Goal: Information Seeking & Learning: Learn about a topic

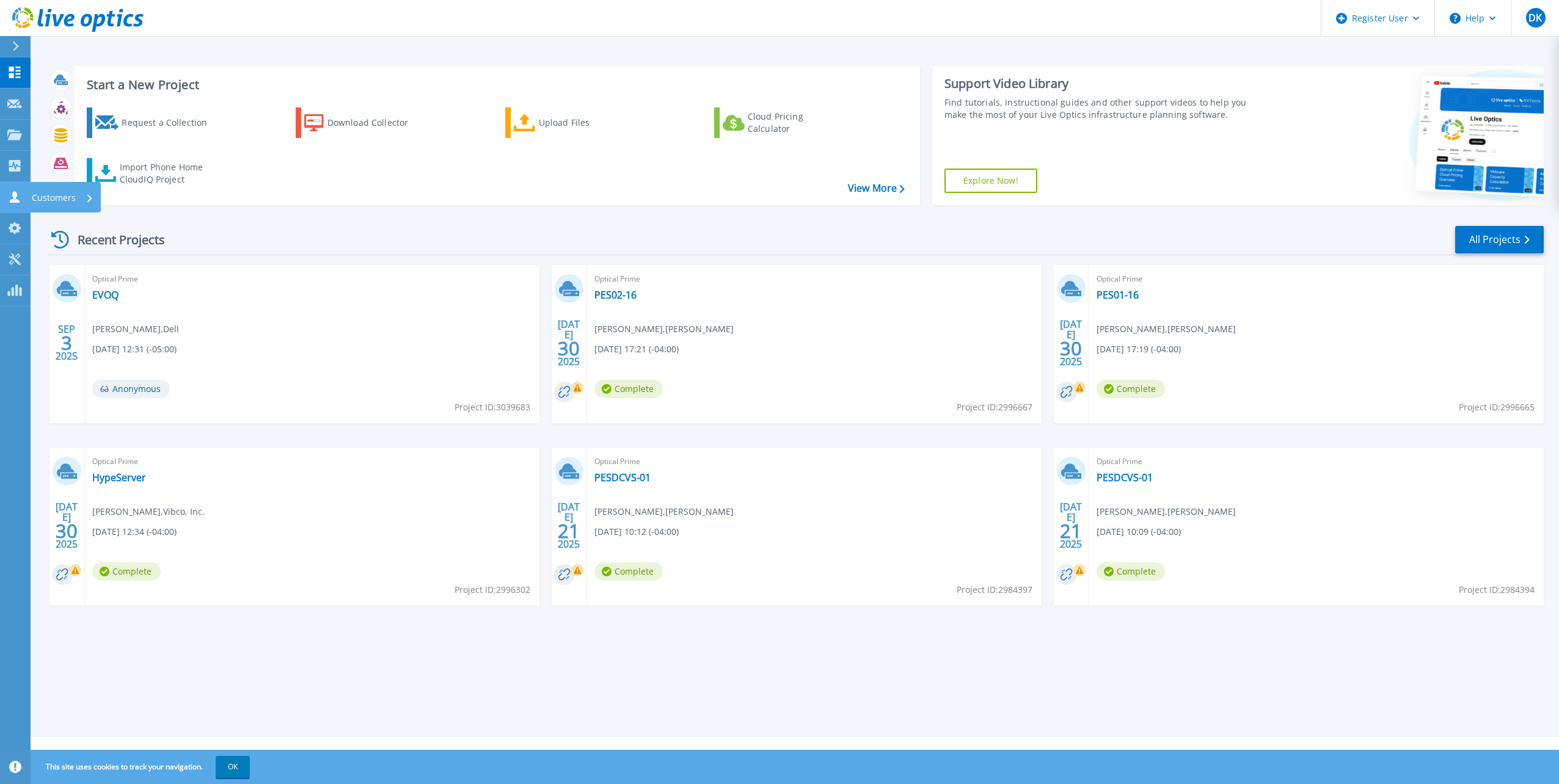
click at [17, 192] on icon at bounding box center [14, 197] width 14 height 12
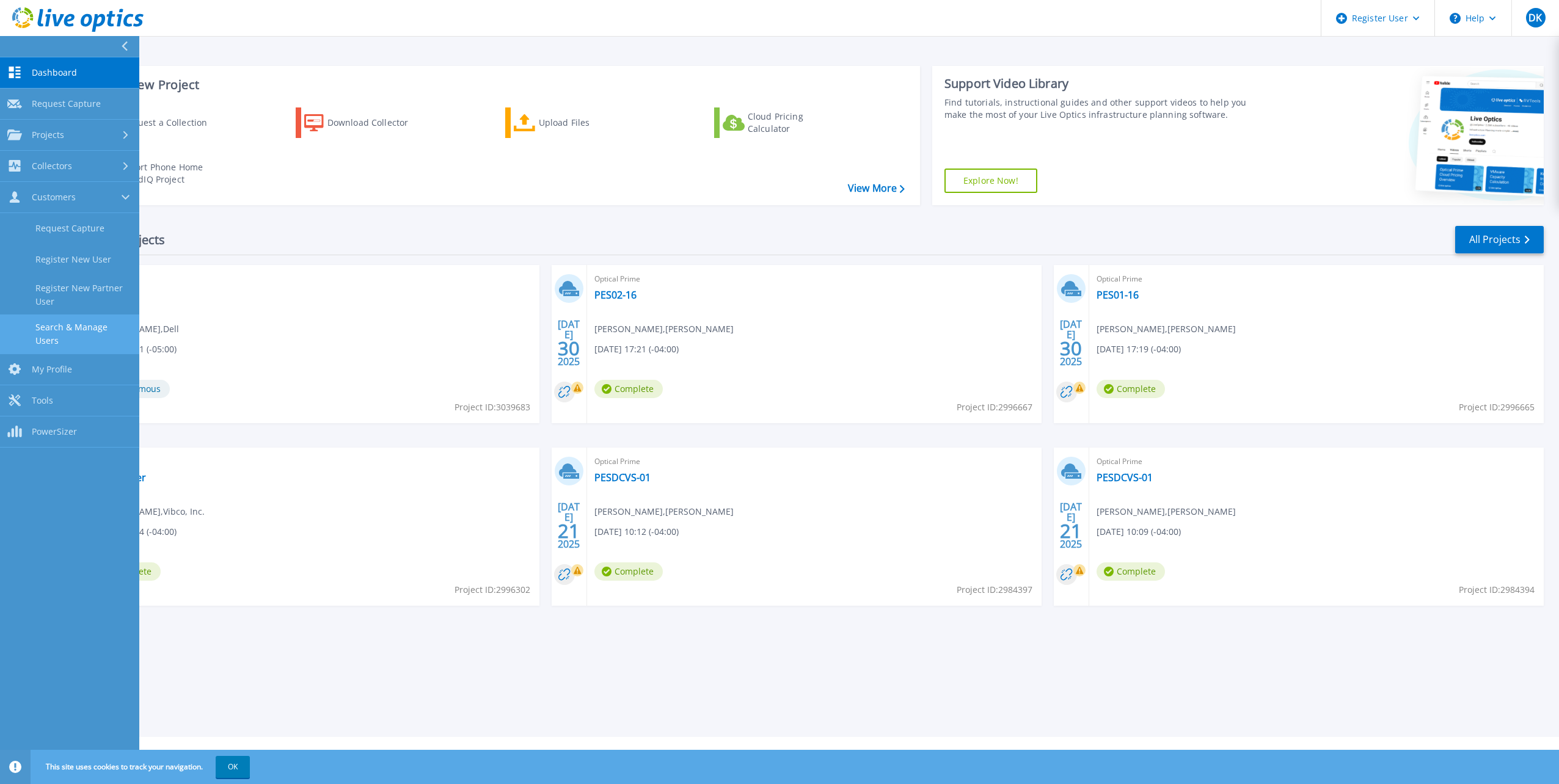
click at [78, 328] on link "Search & Manage Users" at bounding box center [70, 334] width 139 height 39
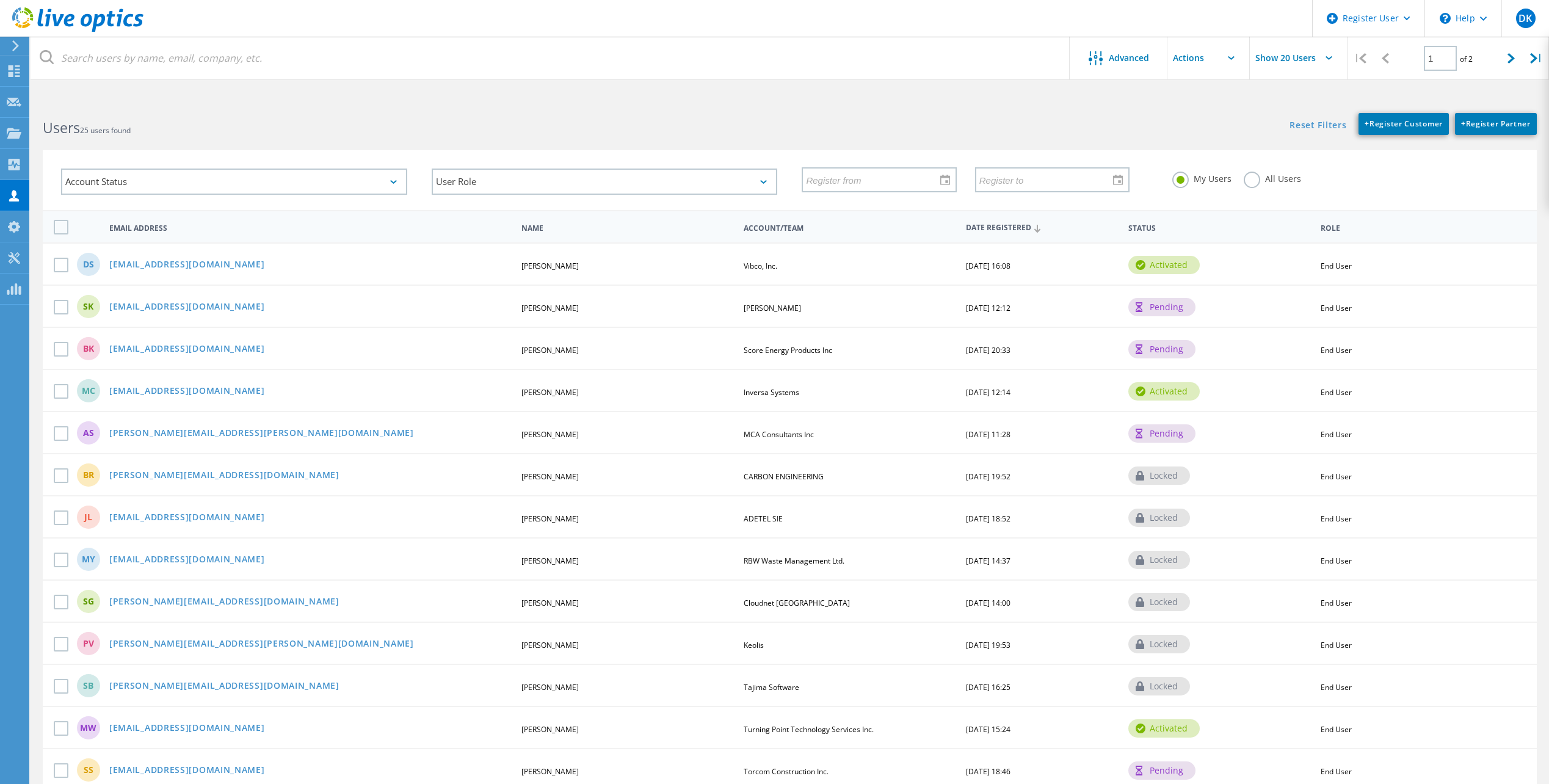
click at [1252, 190] on div "My Users All Users" at bounding box center [1345, 179] width 371 height 45
click at [1252, 183] on label "All Users" at bounding box center [1273, 177] width 57 height 12
click at [0, 0] on input "All Users" at bounding box center [0, 0] width 0 height 0
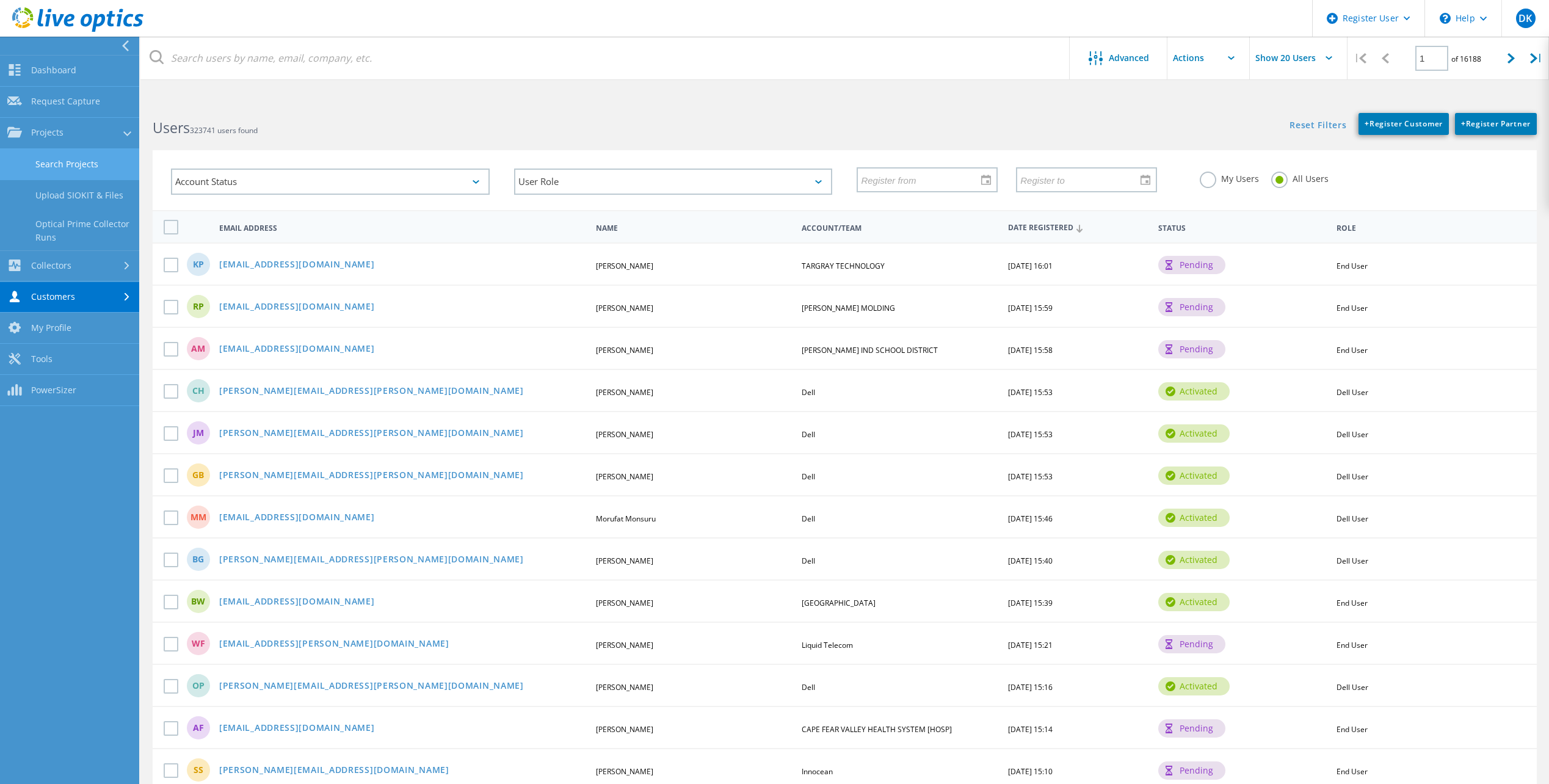
click at [71, 169] on link "Search Projects" at bounding box center [70, 164] width 139 height 31
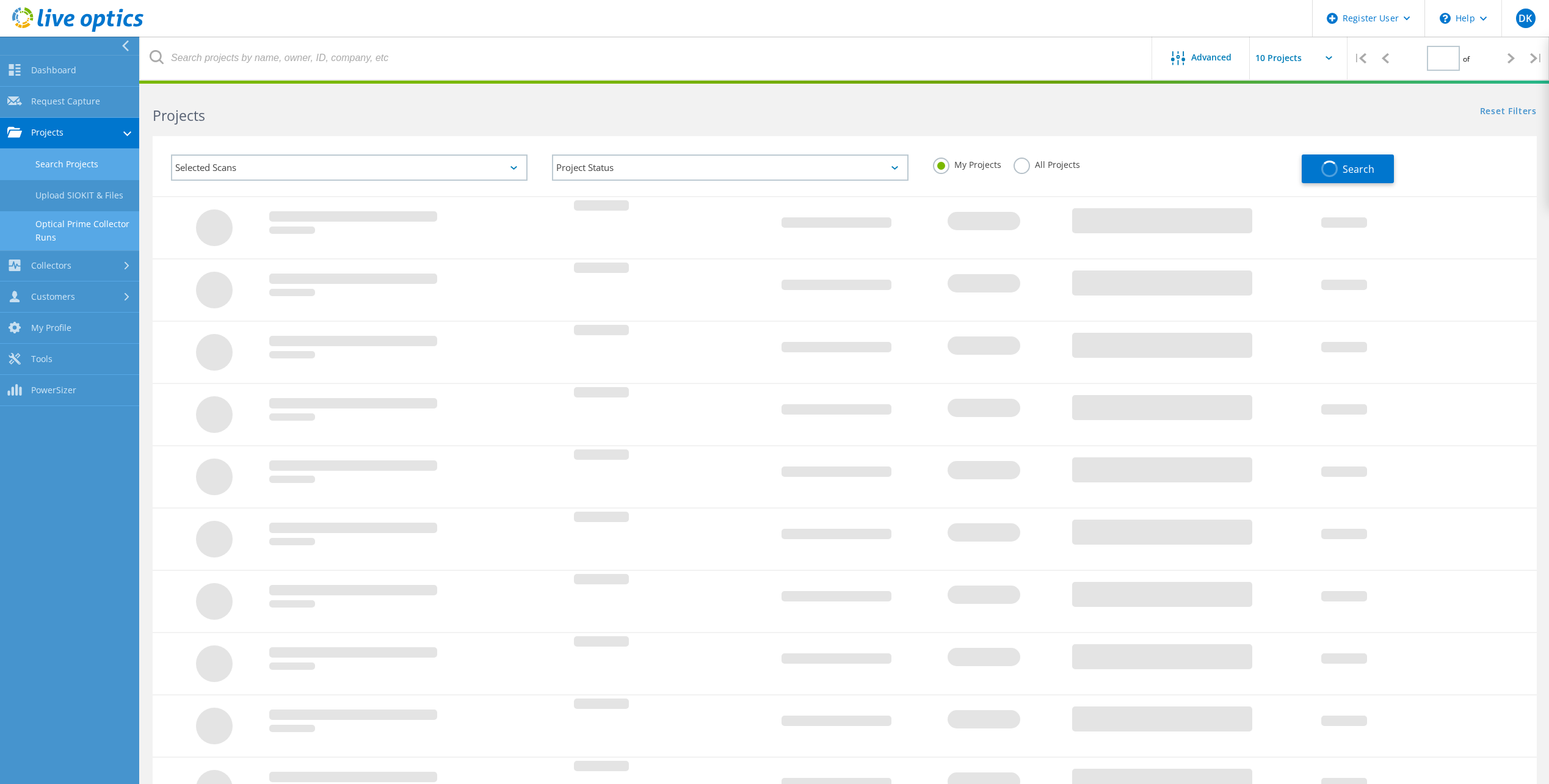
type input "1"
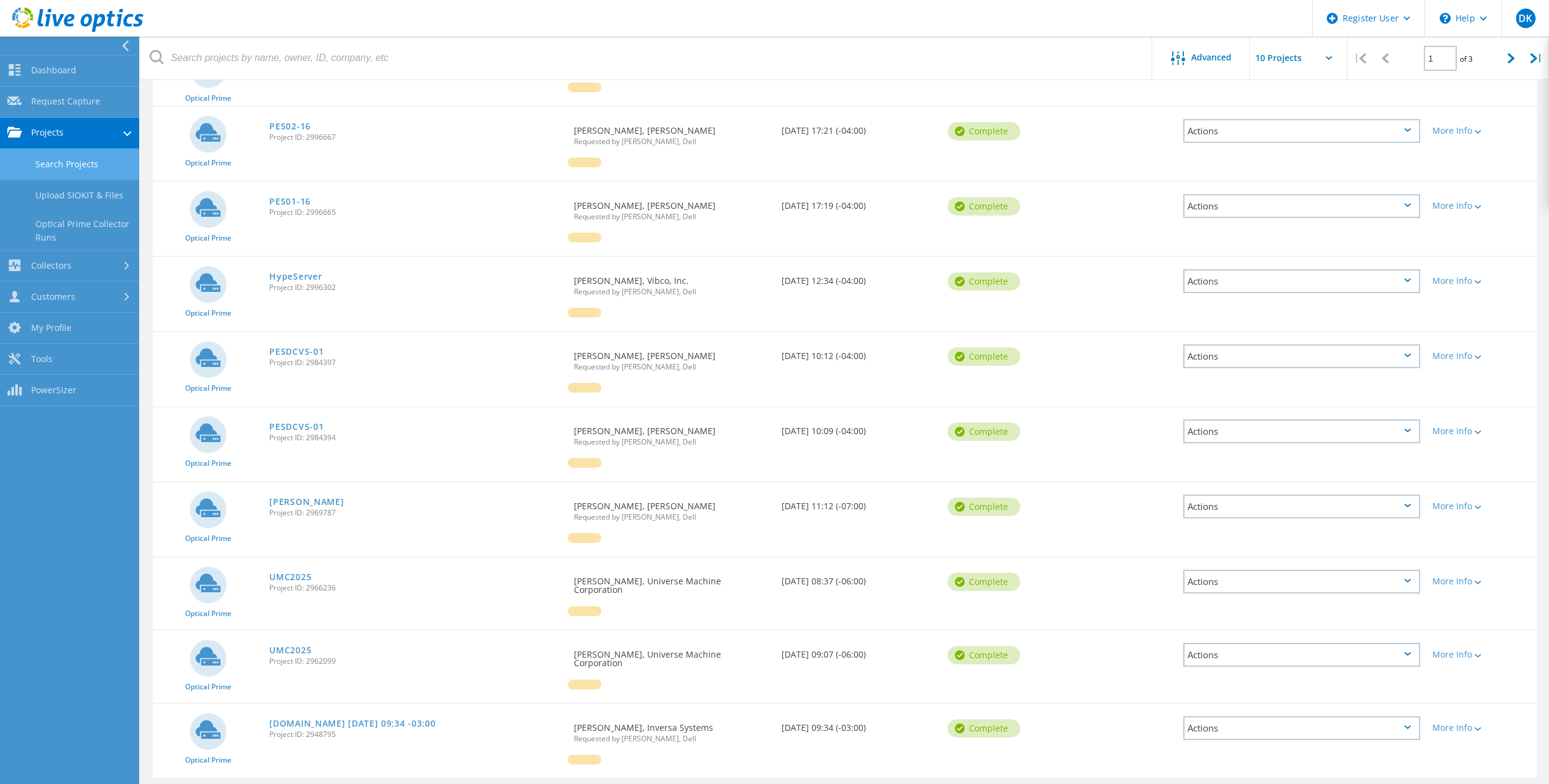
scroll to position [209, 0]
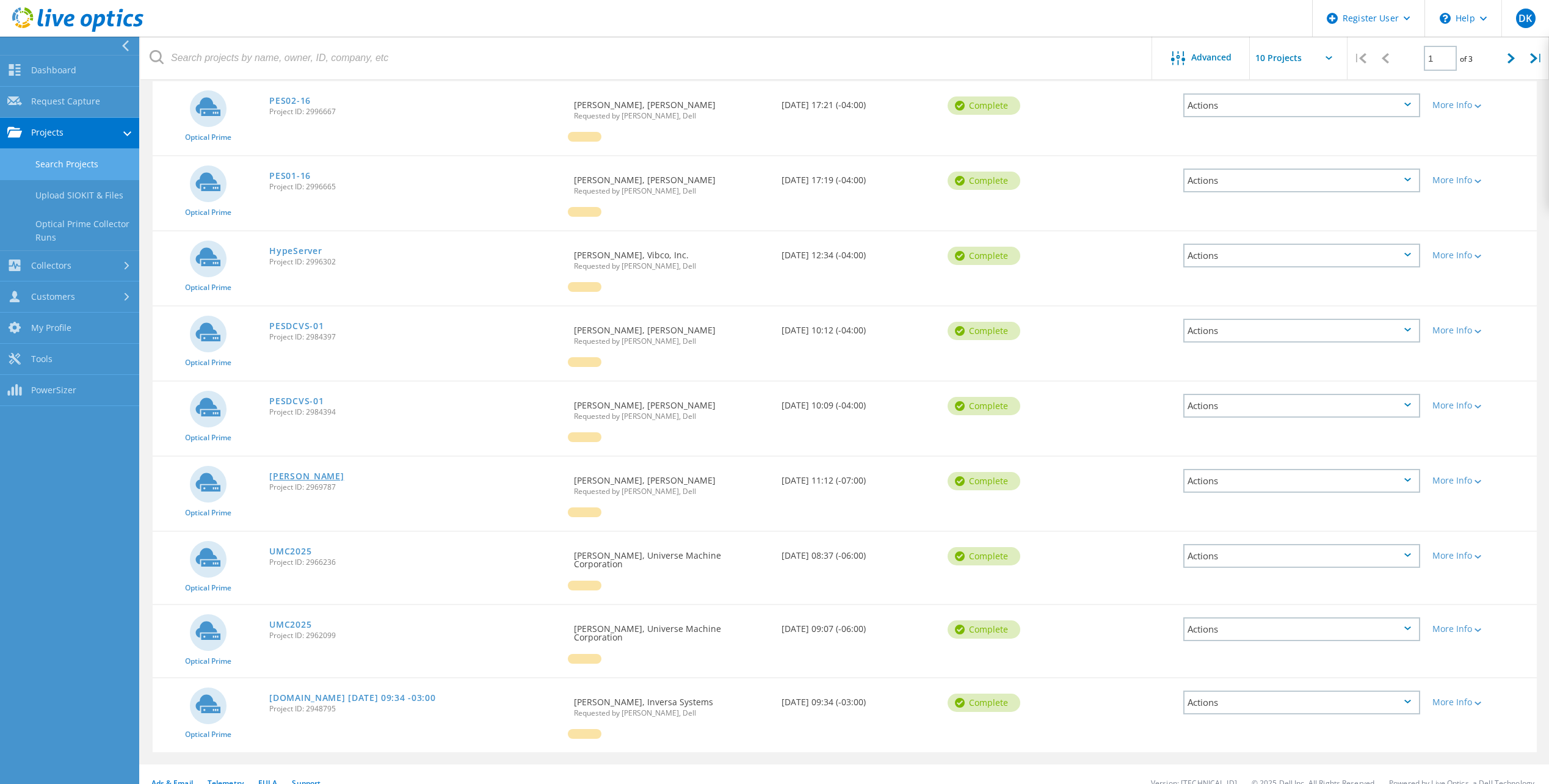
click at [274, 474] on link "Ratcliff" at bounding box center [306, 476] width 74 height 9
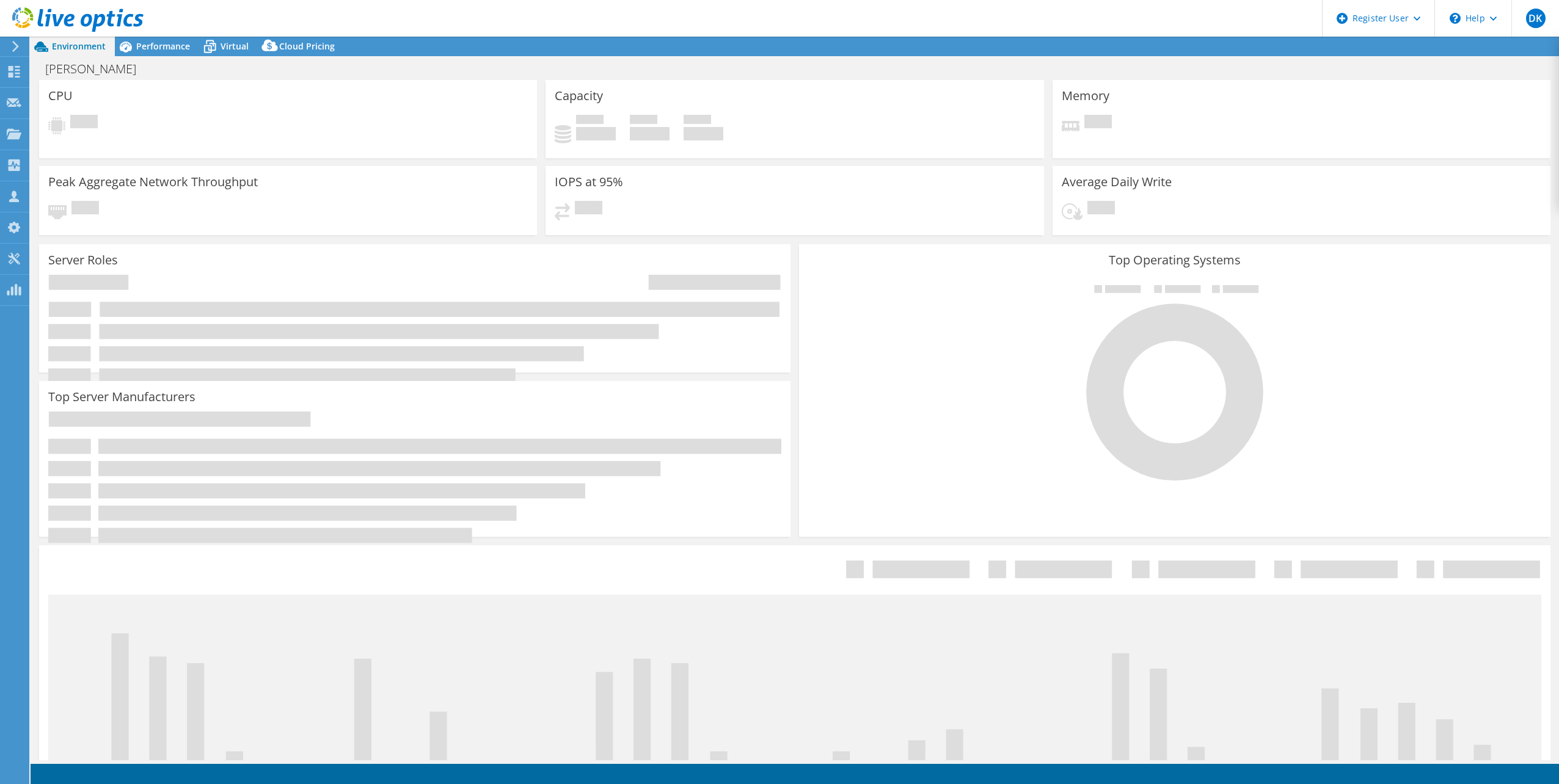
select select "[GEOGRAPHIC_DATA]"
select select "CAD"
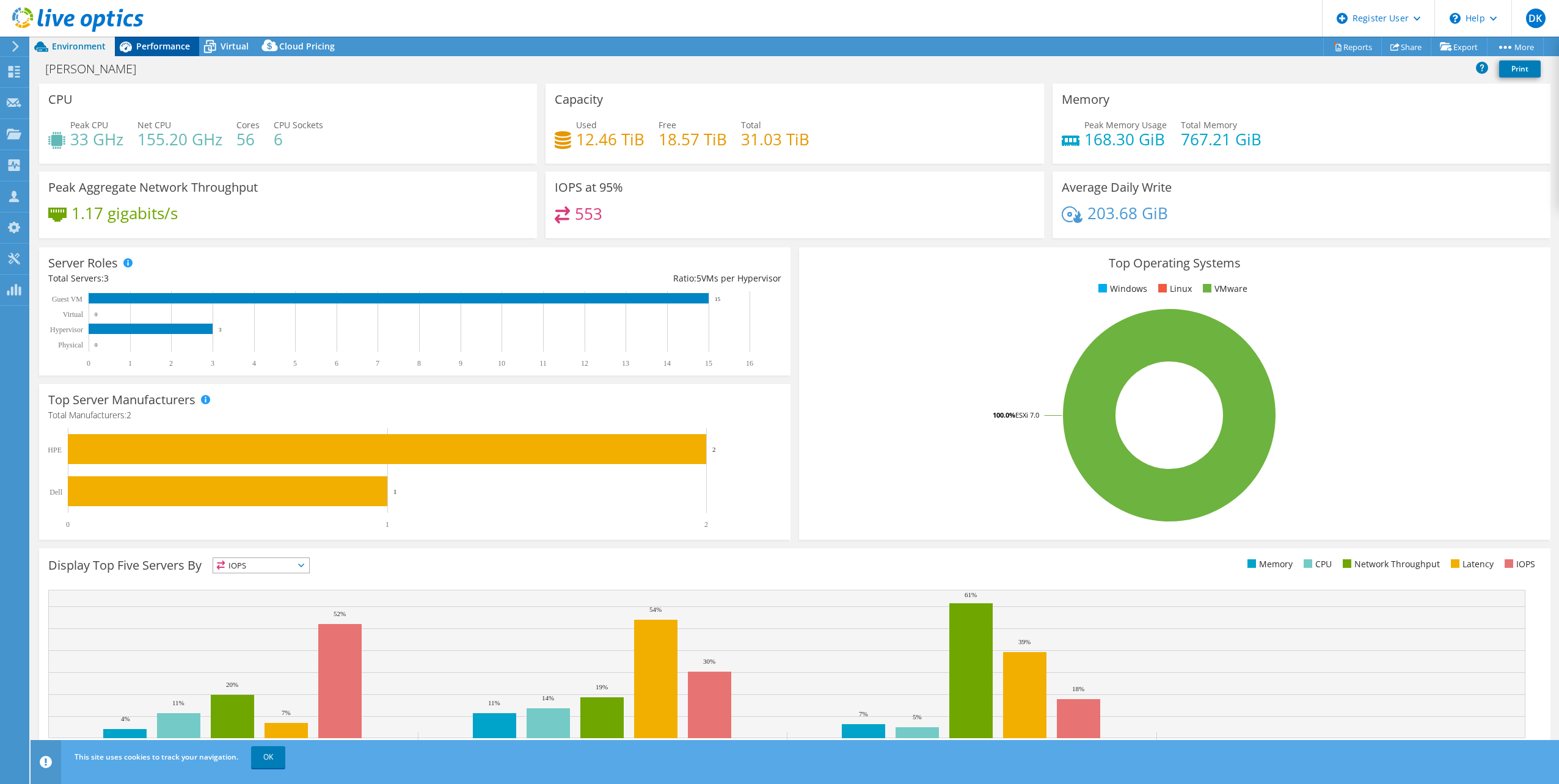
click at [156, 47] on span "Performance" at bounding box center [163, 46] width 54 height 12
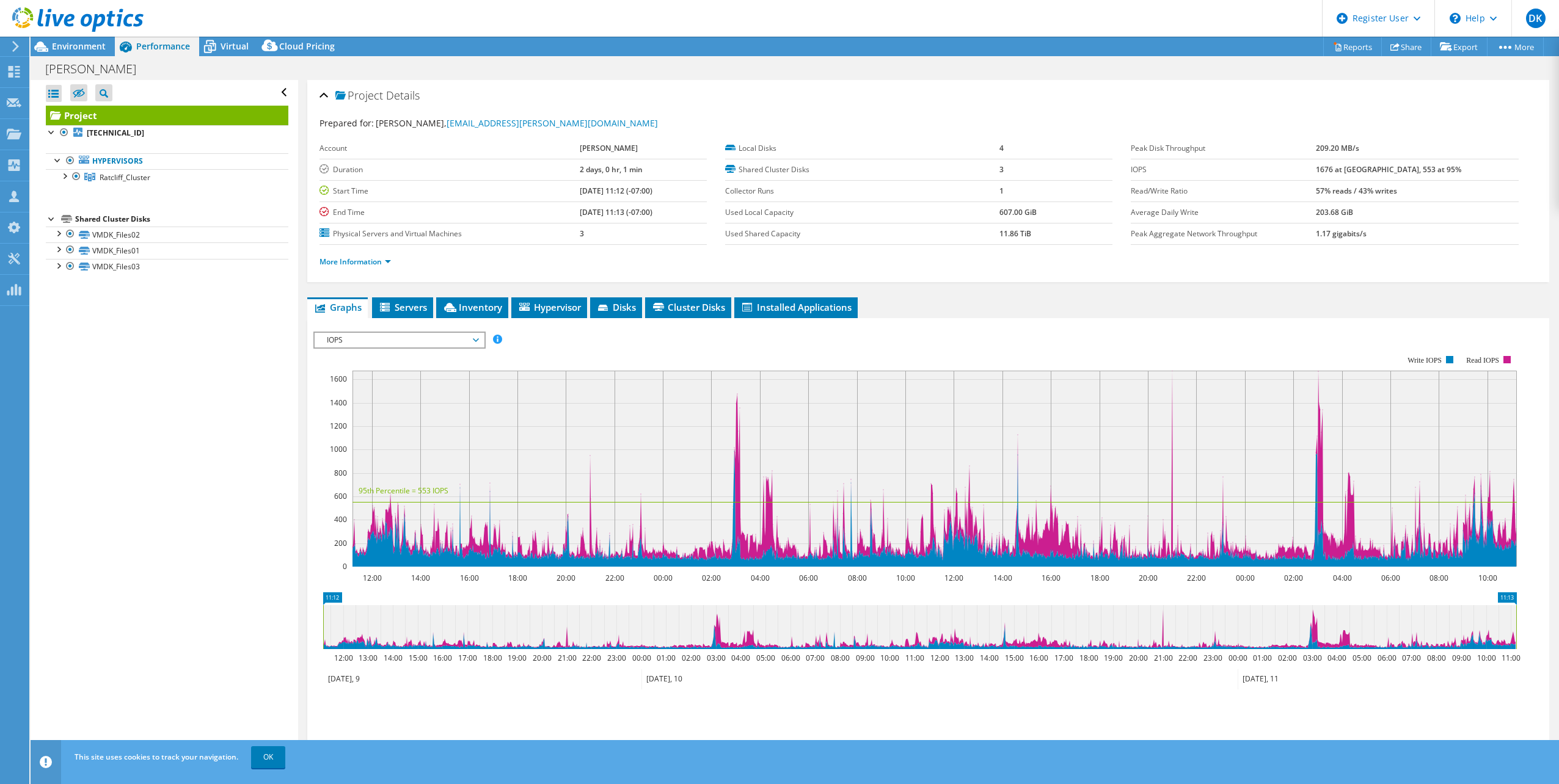
click at [397, 343] on span "IOPS" at bounding box center [399, 340] width 157 height 14
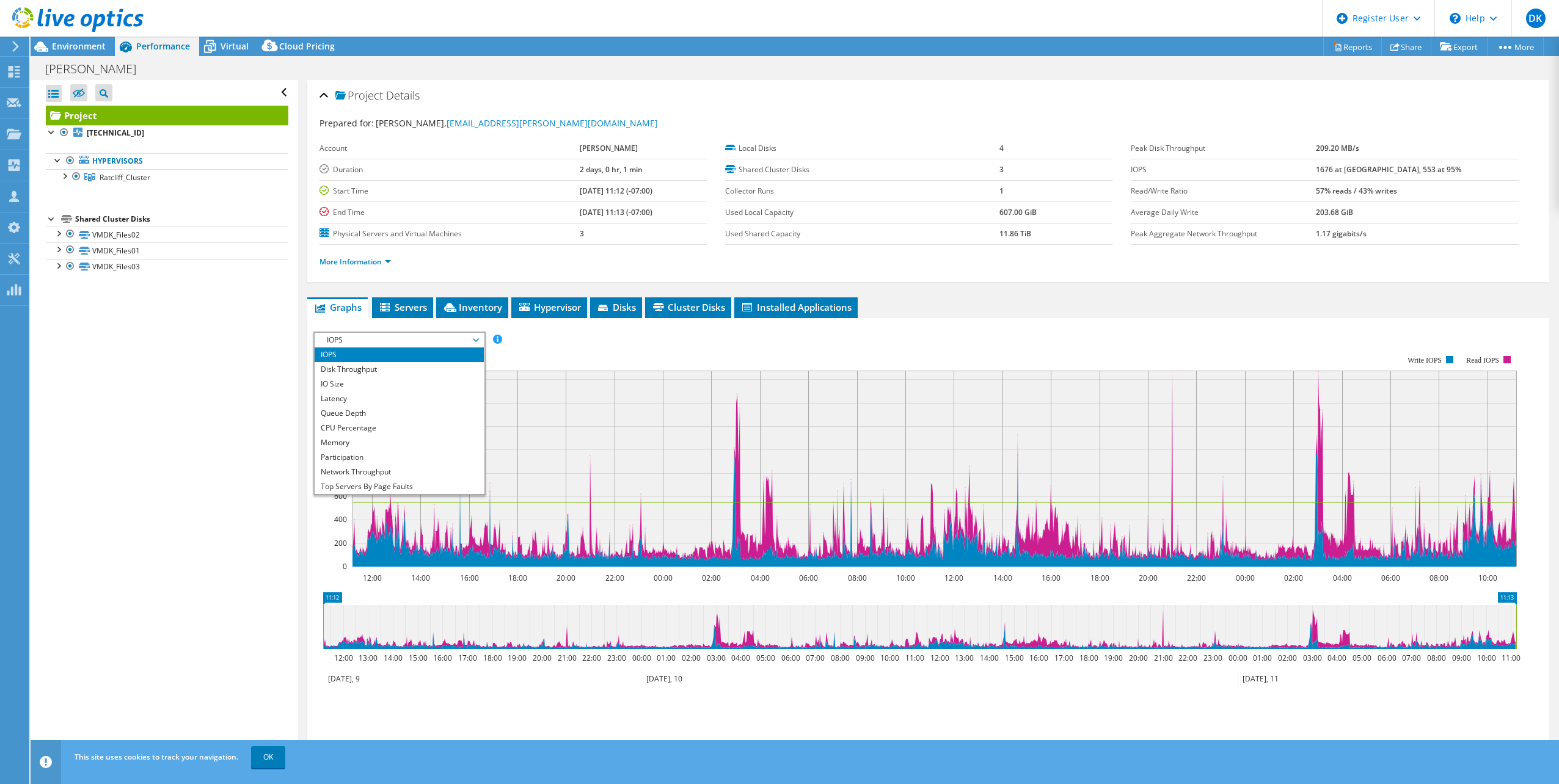
click at [218, 399] on div "Open All Close All Hide Excluded Nodes Project Tree Filter" at bounding box center [164, 420] width 267 height 680
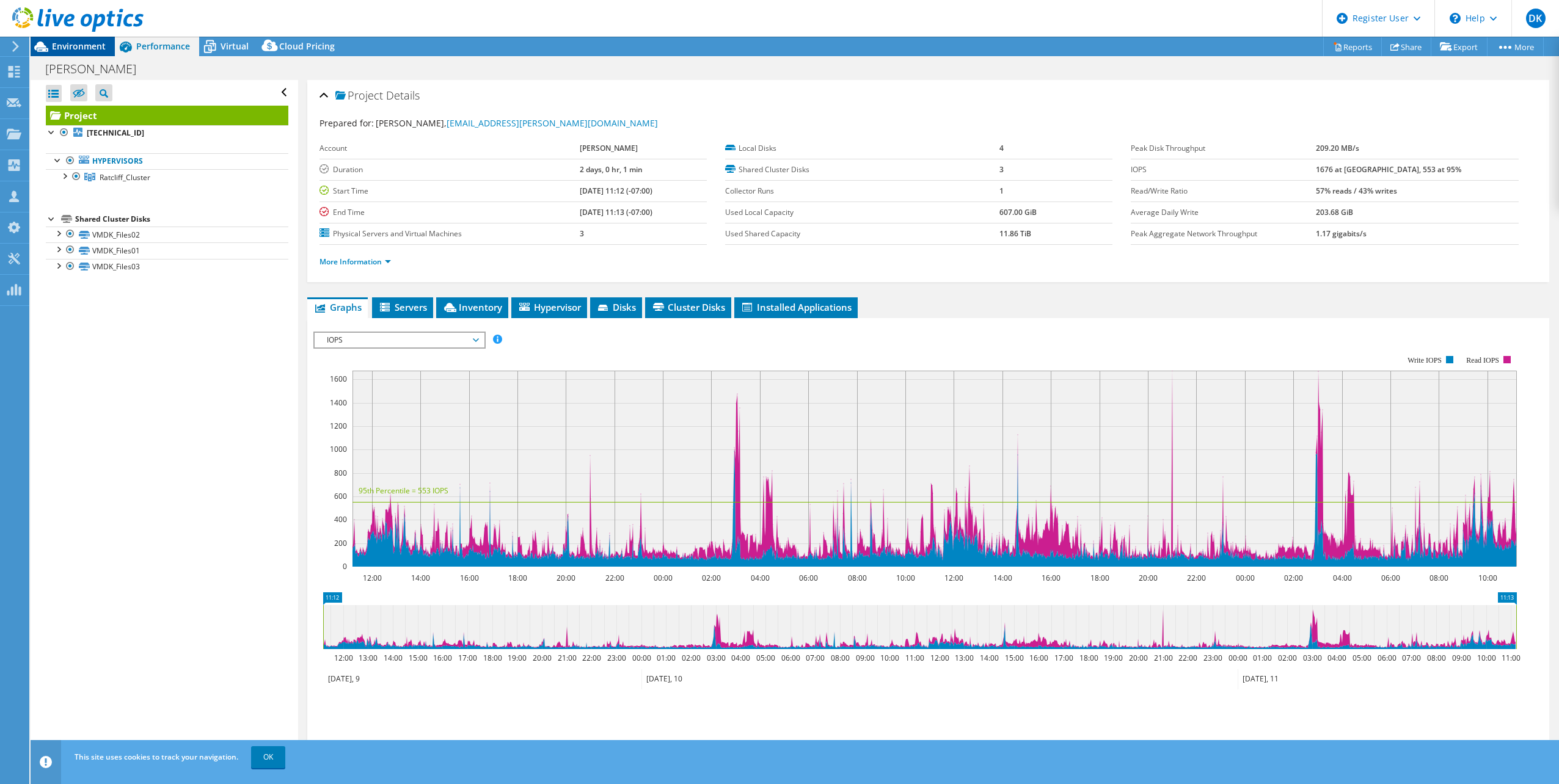
click at [83, 53] on div "Environment" at bounding box center [73, 46] width 85 height 20
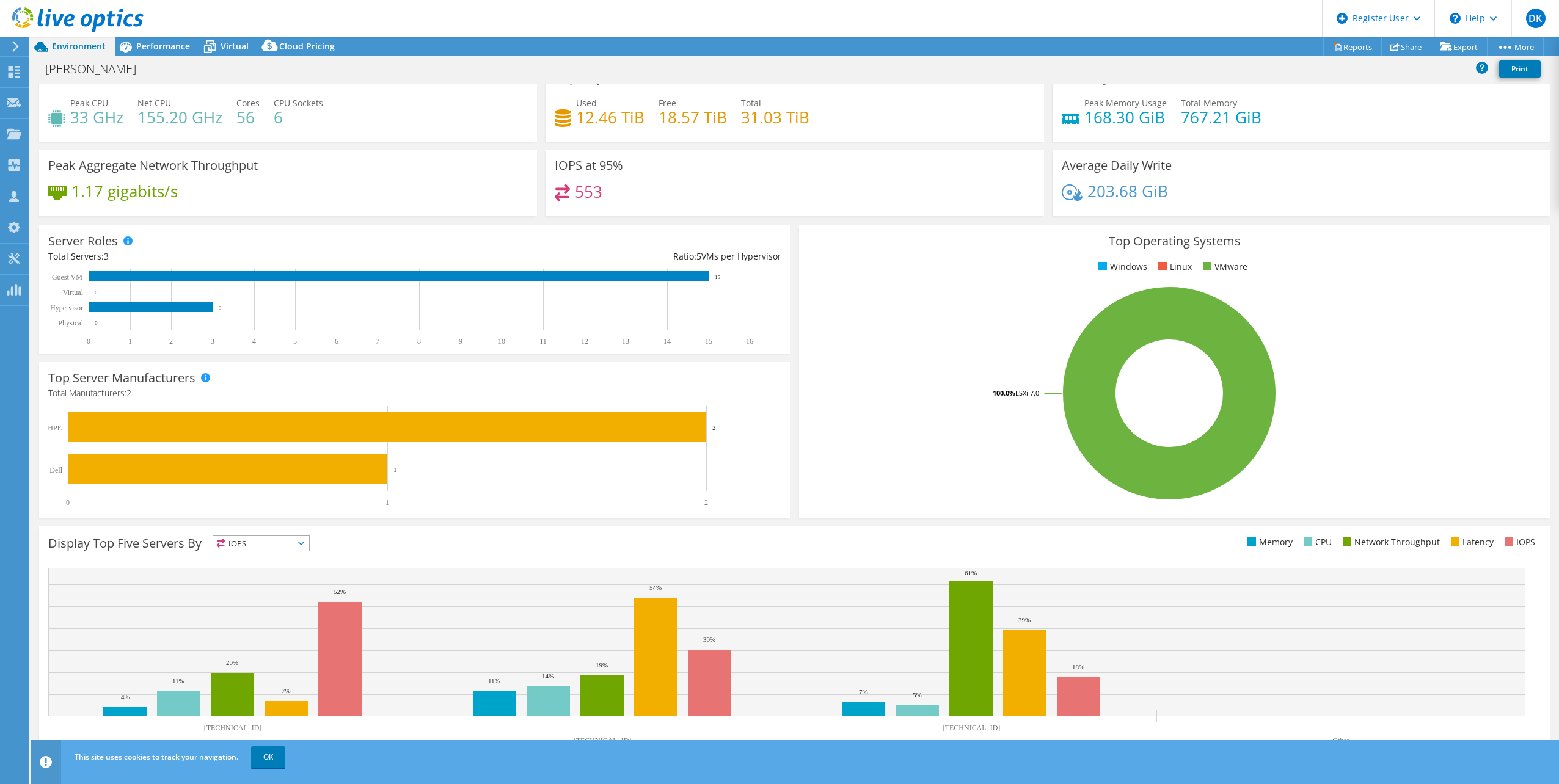
scroll to position [31, 0]
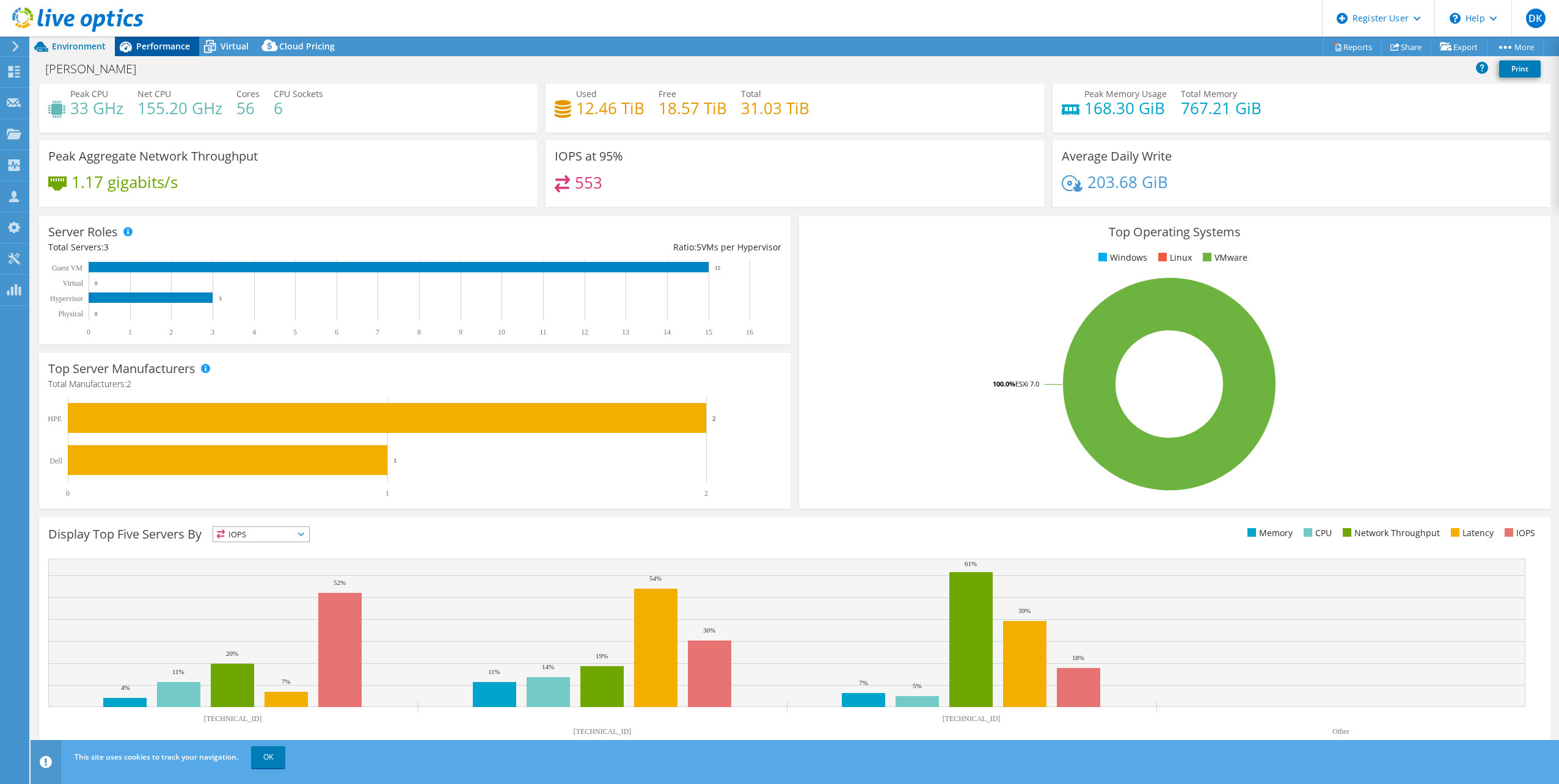
click at [145, 42] on span "Performance" at bounding box center [163, 46] width 54 height 12
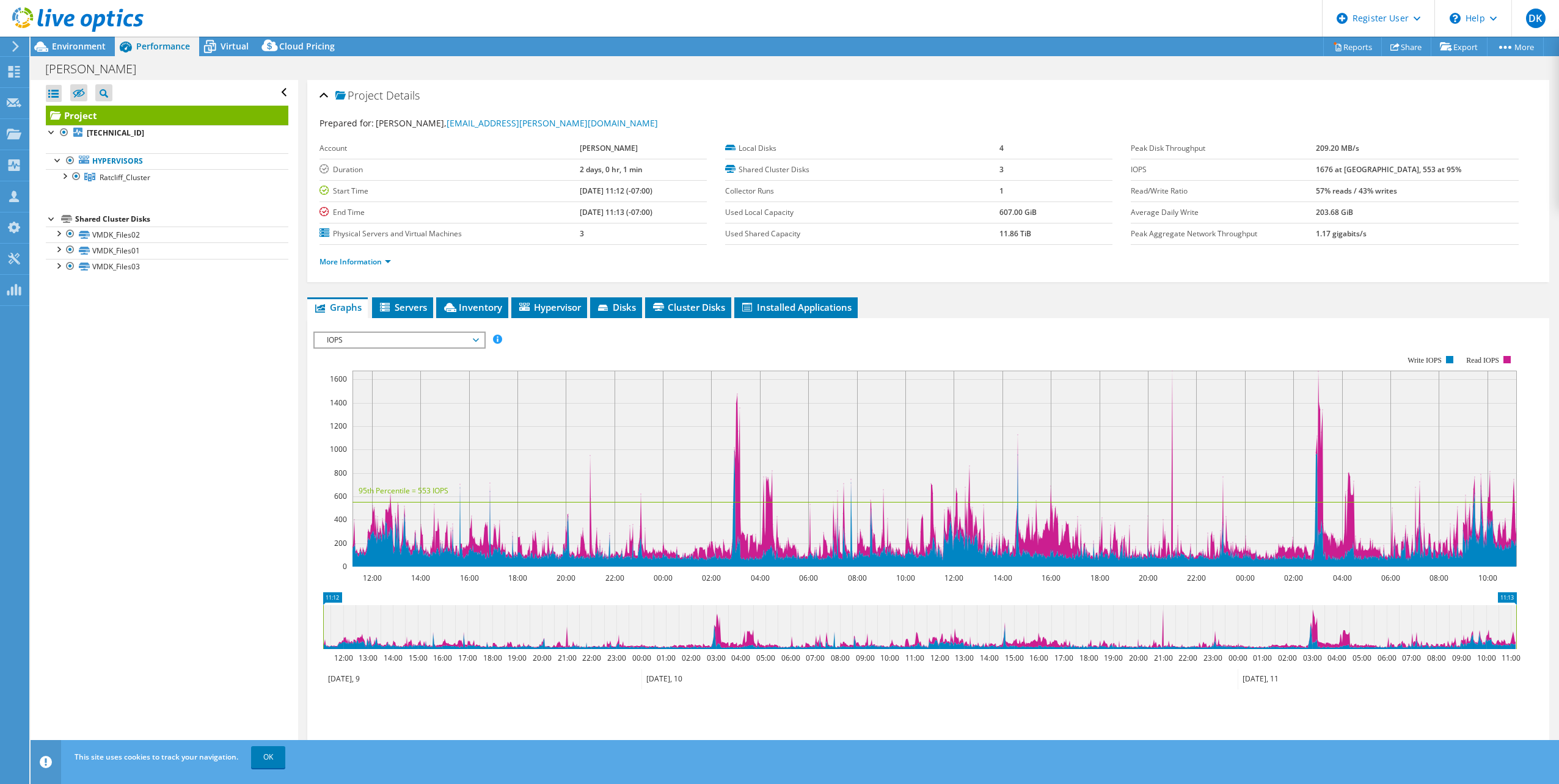
scroll to position [0, 0]
click at [405, 335] on span "IOPS" at bounding box center [399, 340] width 157 height 14
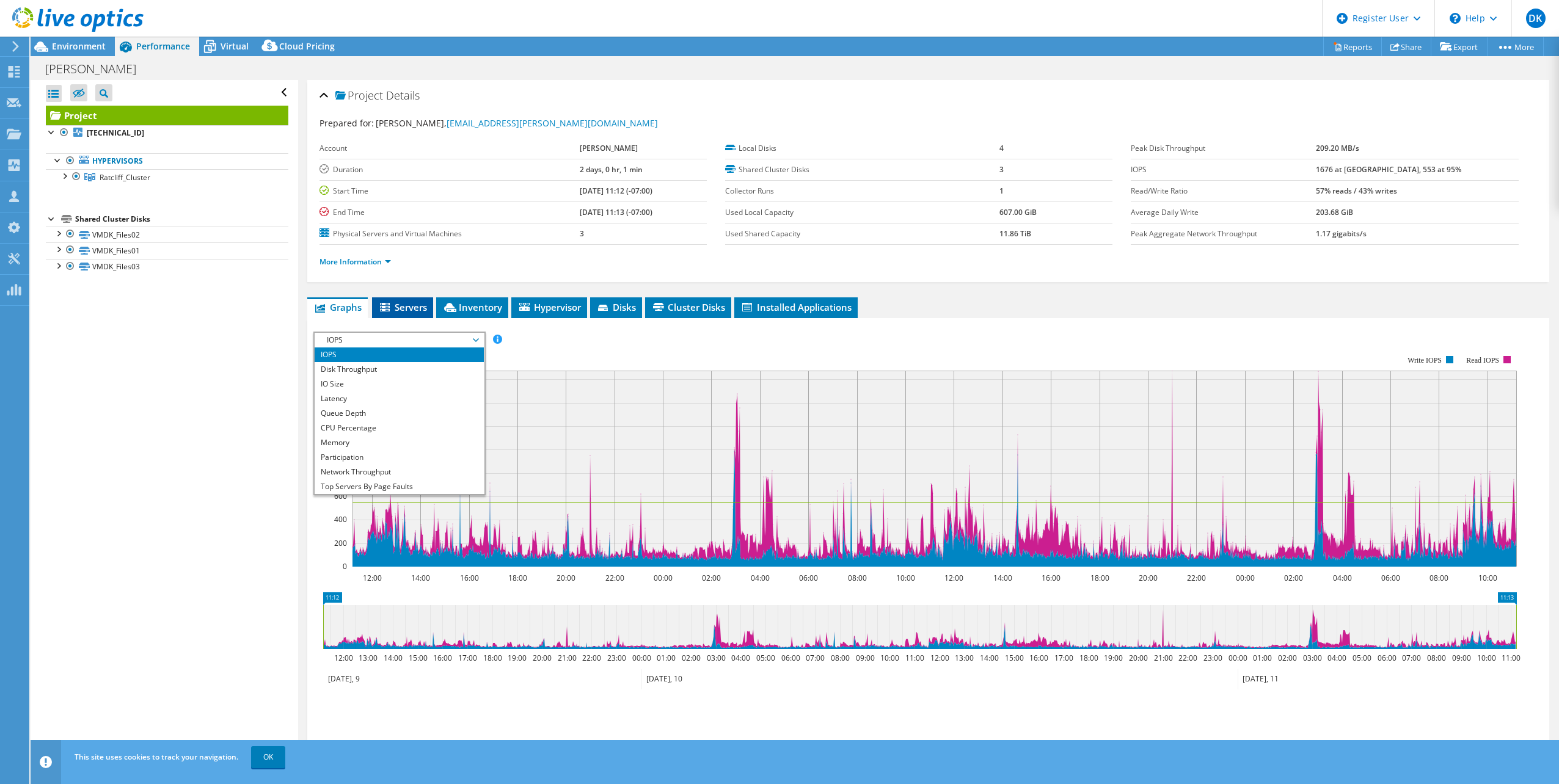
click at [425, 310] on span "Servers" at bounding box center [403, 307] width 49 height 12
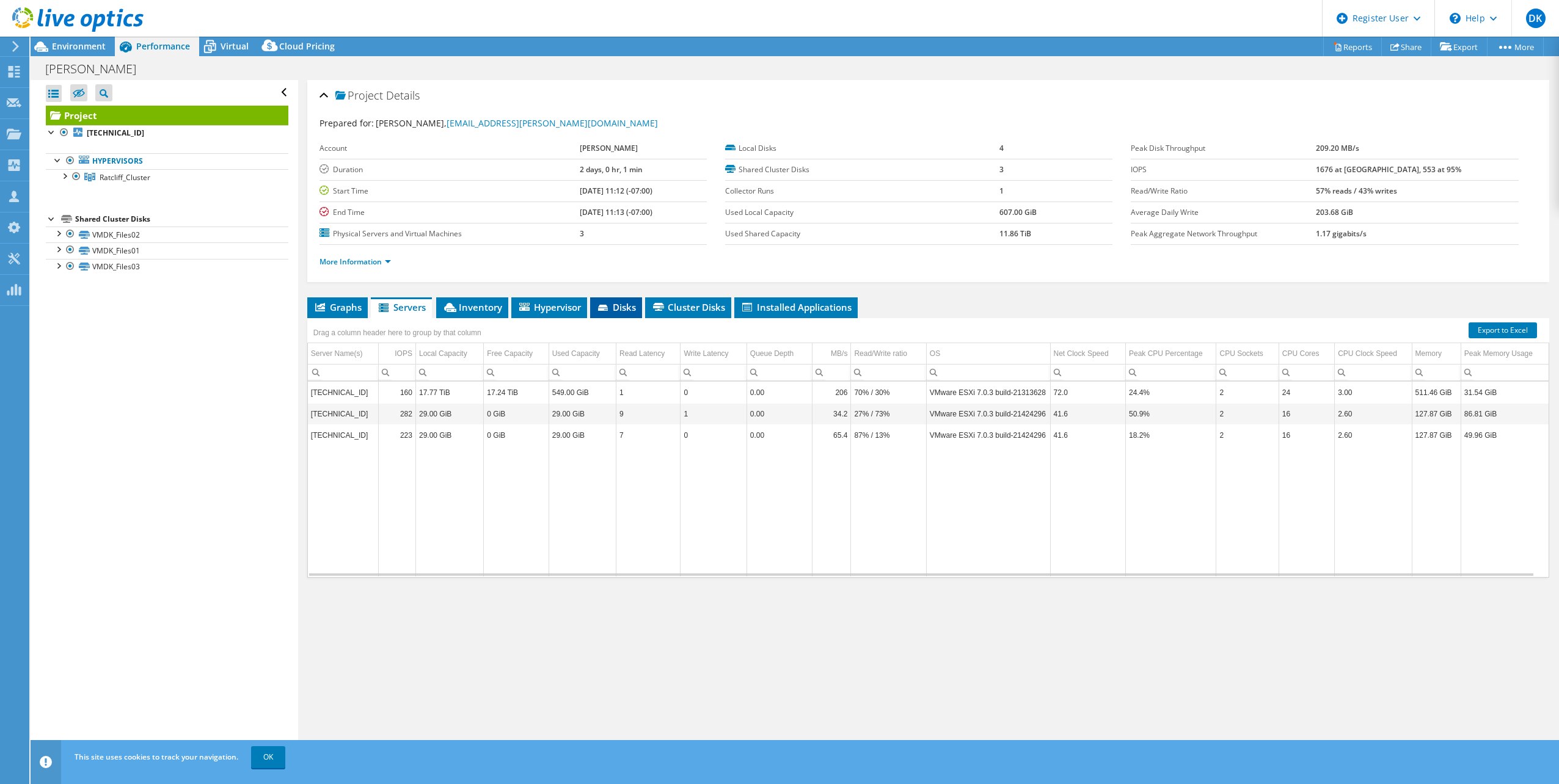
click at [596, 305] on li "Disks" at bounding box center [616, 308] width 52 height 20
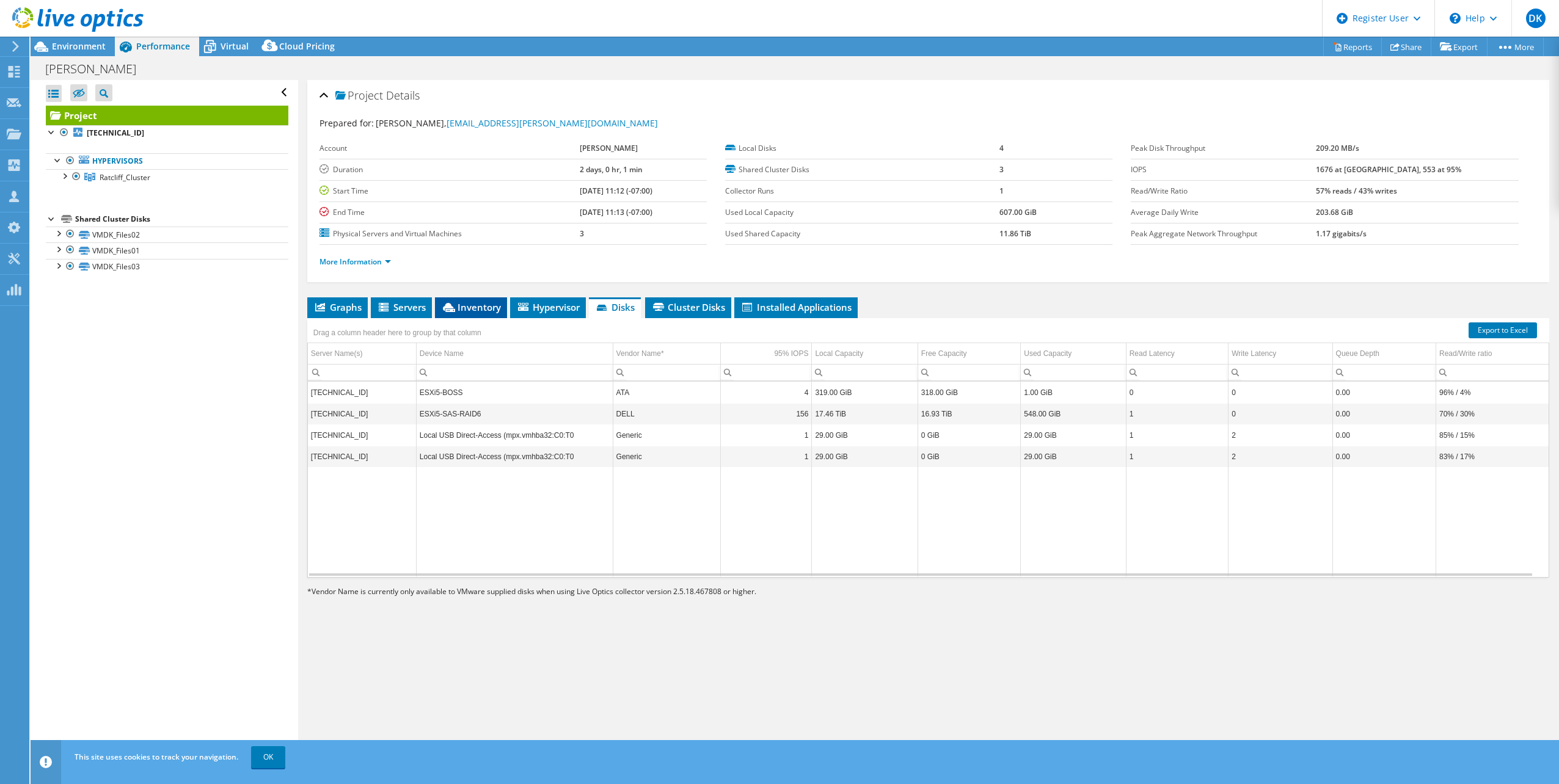
click at [463, 306] on span "Inventory" at bounding box center [471, 307] width 60 height 12
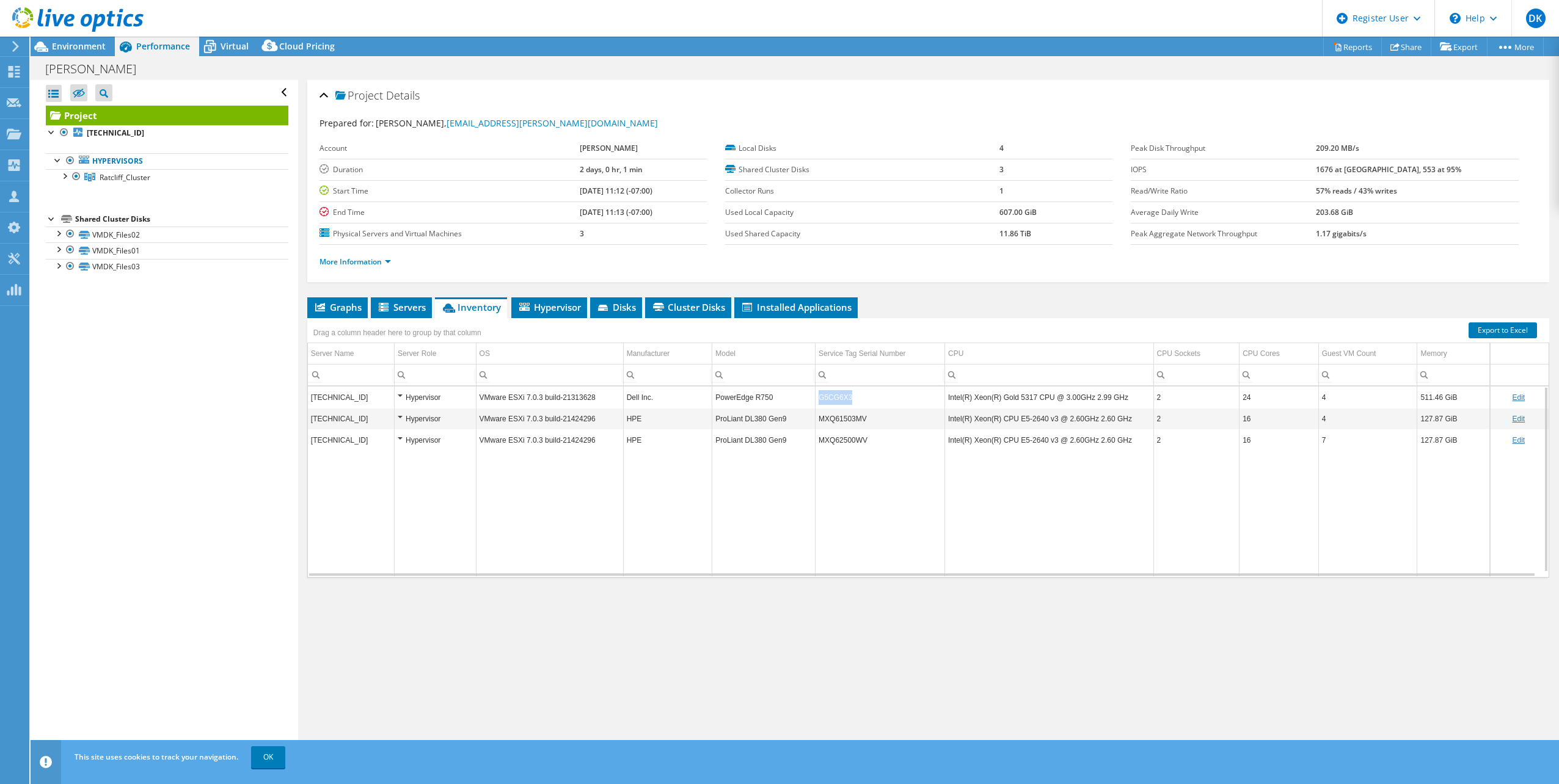
drag, startPoint x: 846, startPoint y: 399, endPoint x: 816, endPoint y: 404, distance: 30.4
click at [816, 404] on td "G5CG6X3" at bounding box center [881, 397] width 130 height 21
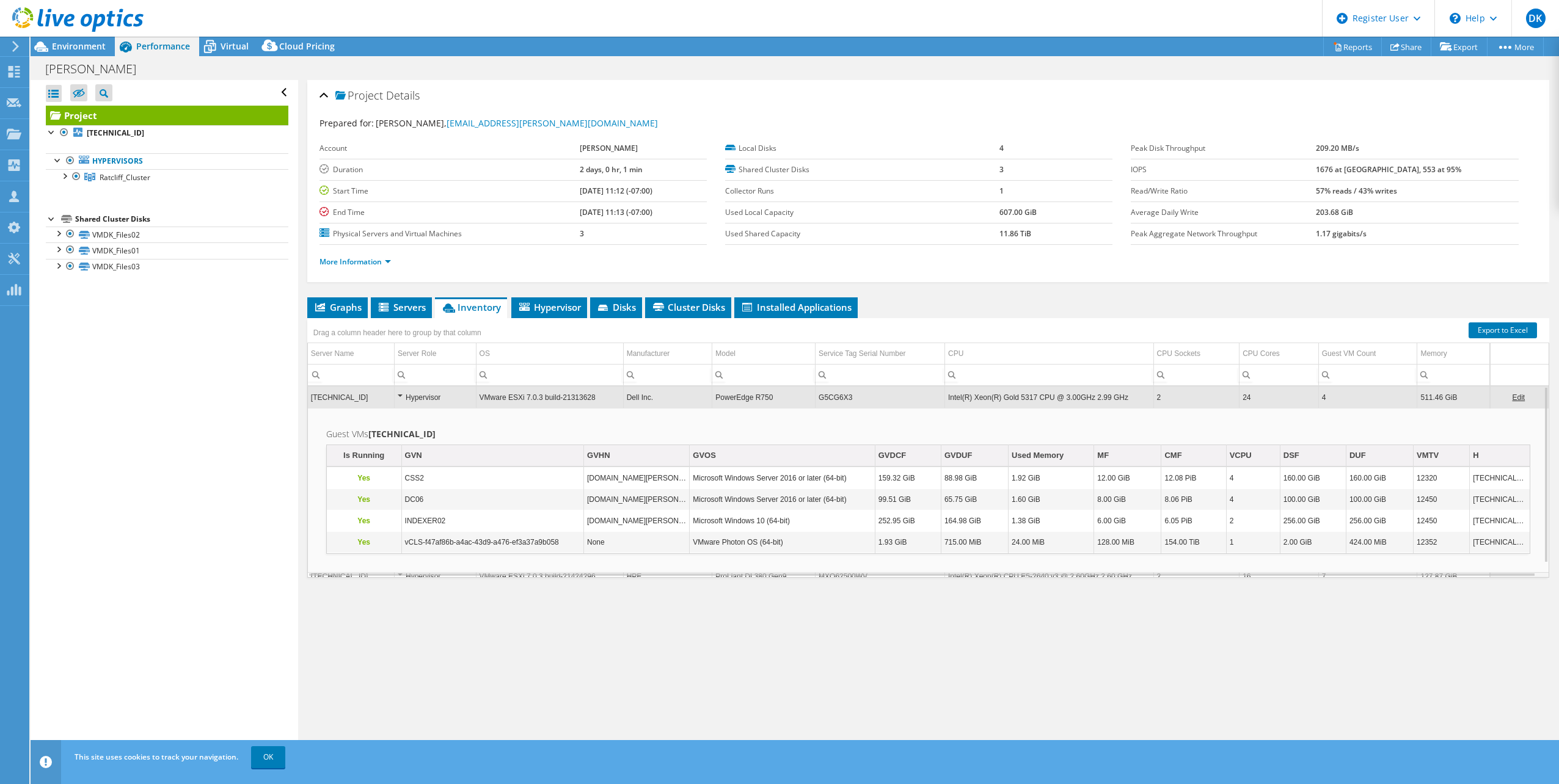
copy td "G5CG6X3"
drag, startPoint x: 848, startPoint y: 393, endPoint x: 818, endPoint y: 404, distance: 32.0
click at [818, 404] on td "G5CG6X3" at bounding box center [881, 397] width 130 height 21
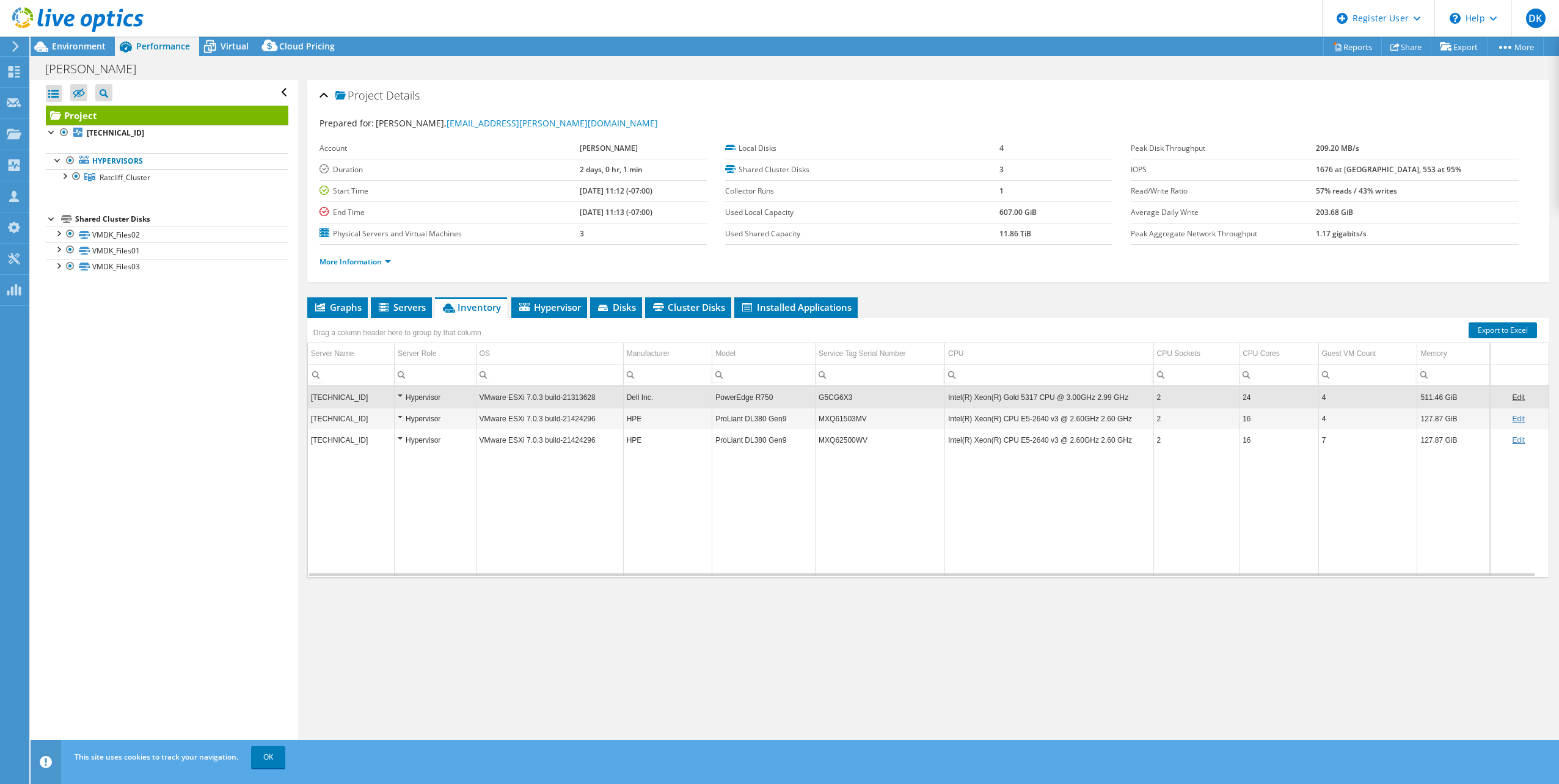
copy td "G5CG6X3"
drag, startPoint x: 849, startPoint y: 395, endPoint x: 816, endPoint y: 403, distance: 34.0
click at [816, 403] on td "G5CG6X3" at bounding box center [881, 397] width 130 height 21
copy td "G5CG6X3"
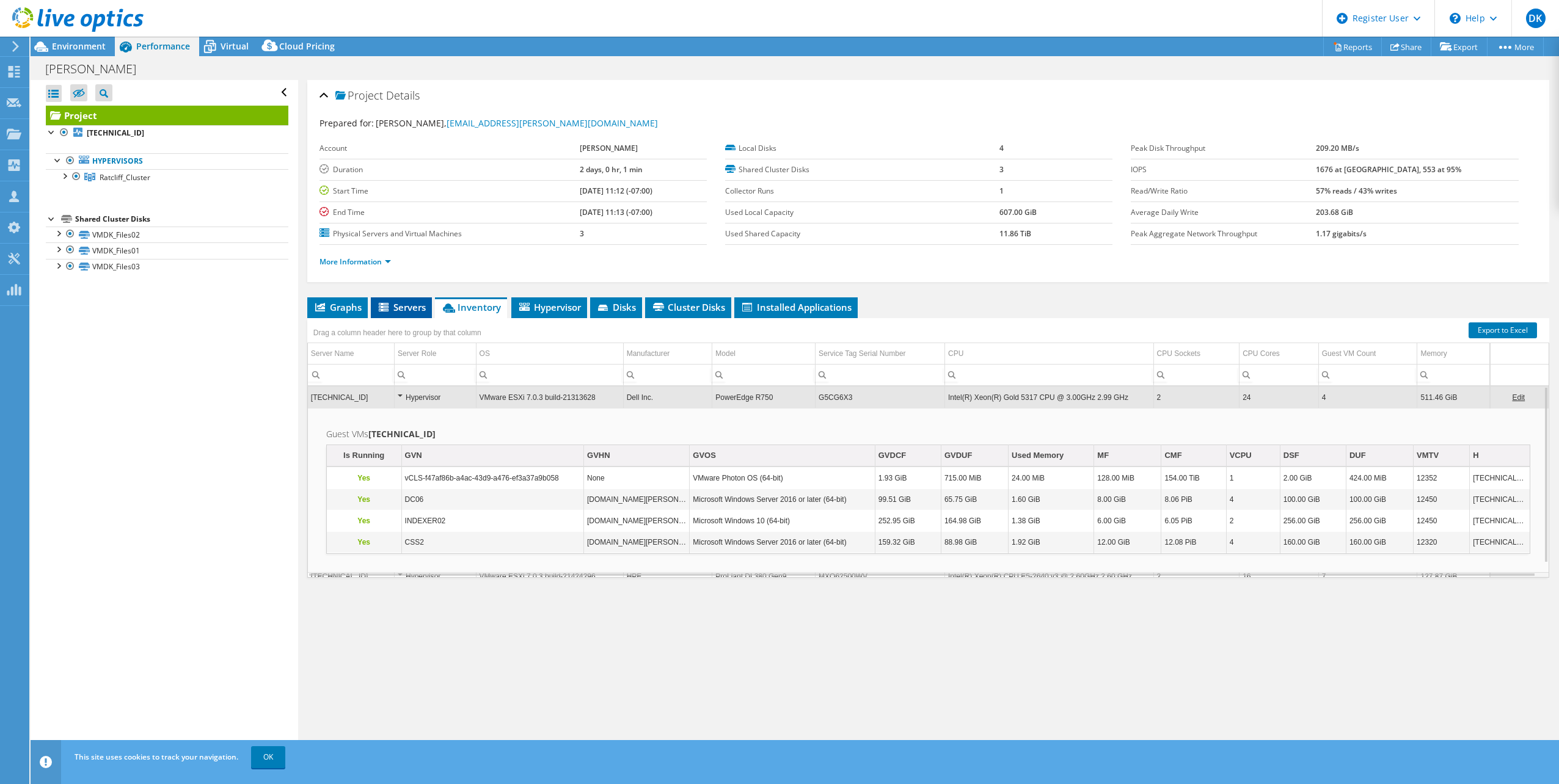
click at [388, 306] on icon at bounding box center [384, 307] width 10 height 9
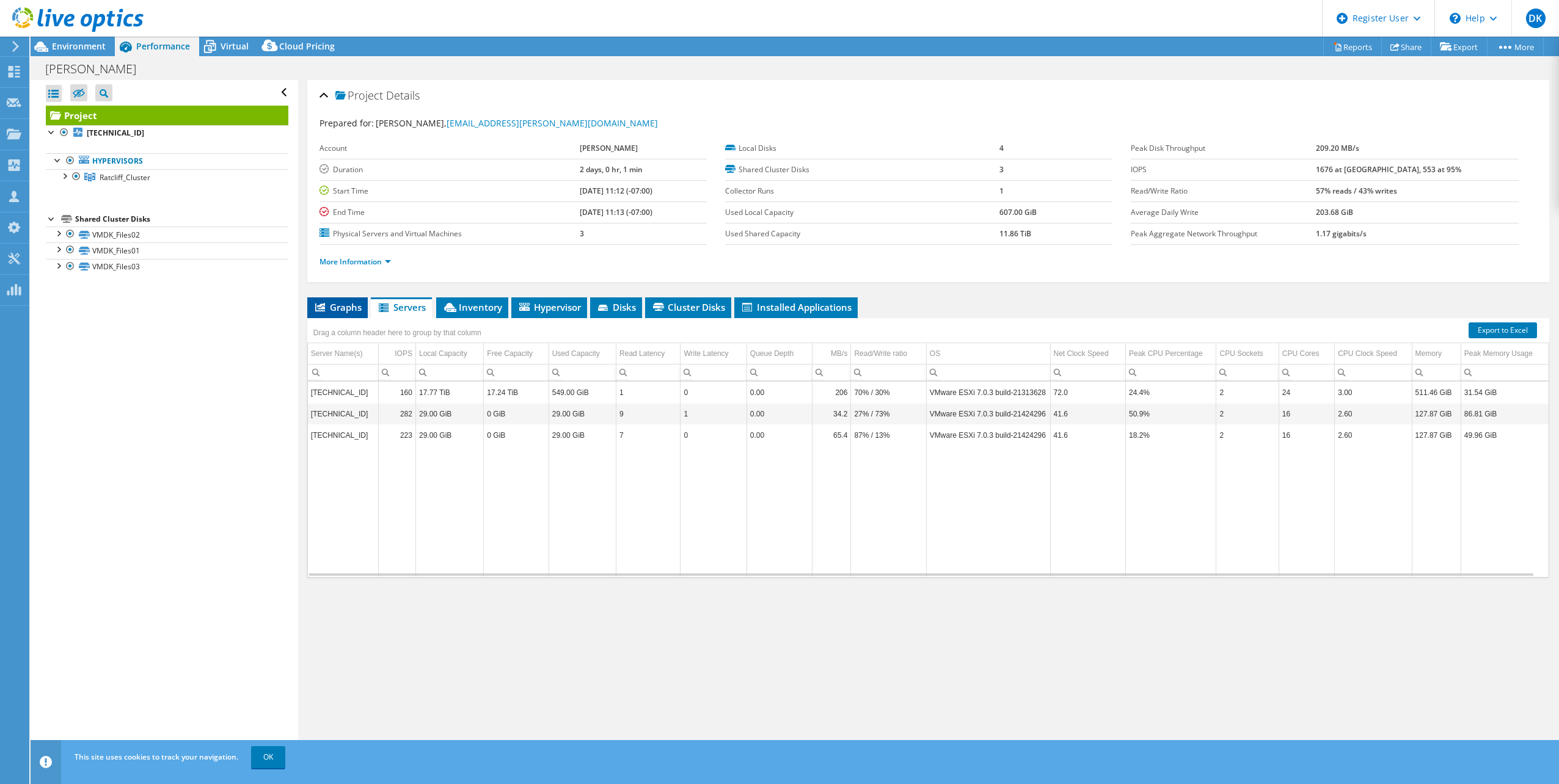
click at [352, 302] on span "Graphs" at bounding box center [337, 307] width 48 height 12
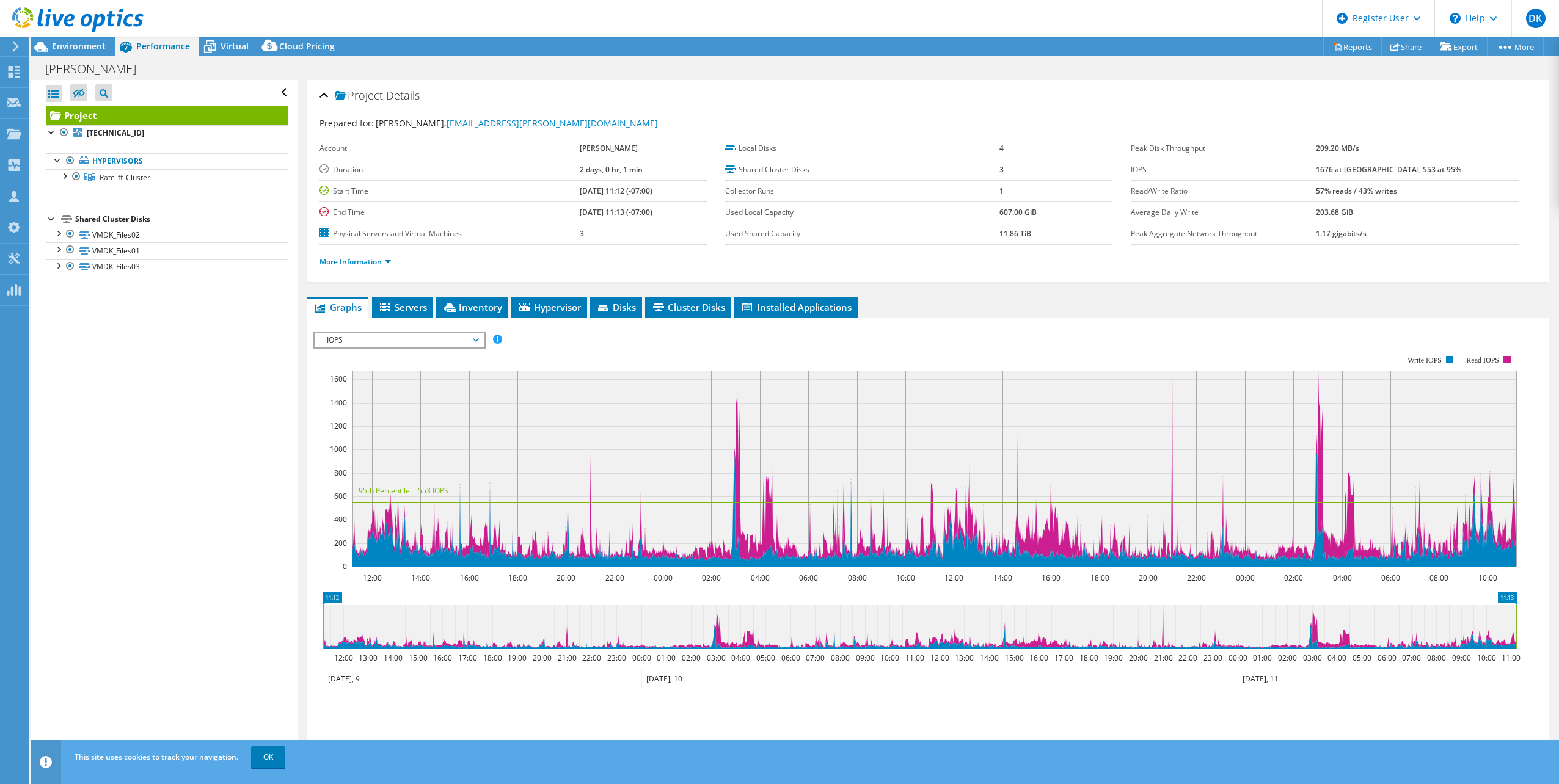
click at [397, 336] on span "IOPS" at bounding box center [399, 340] width 157 height 14
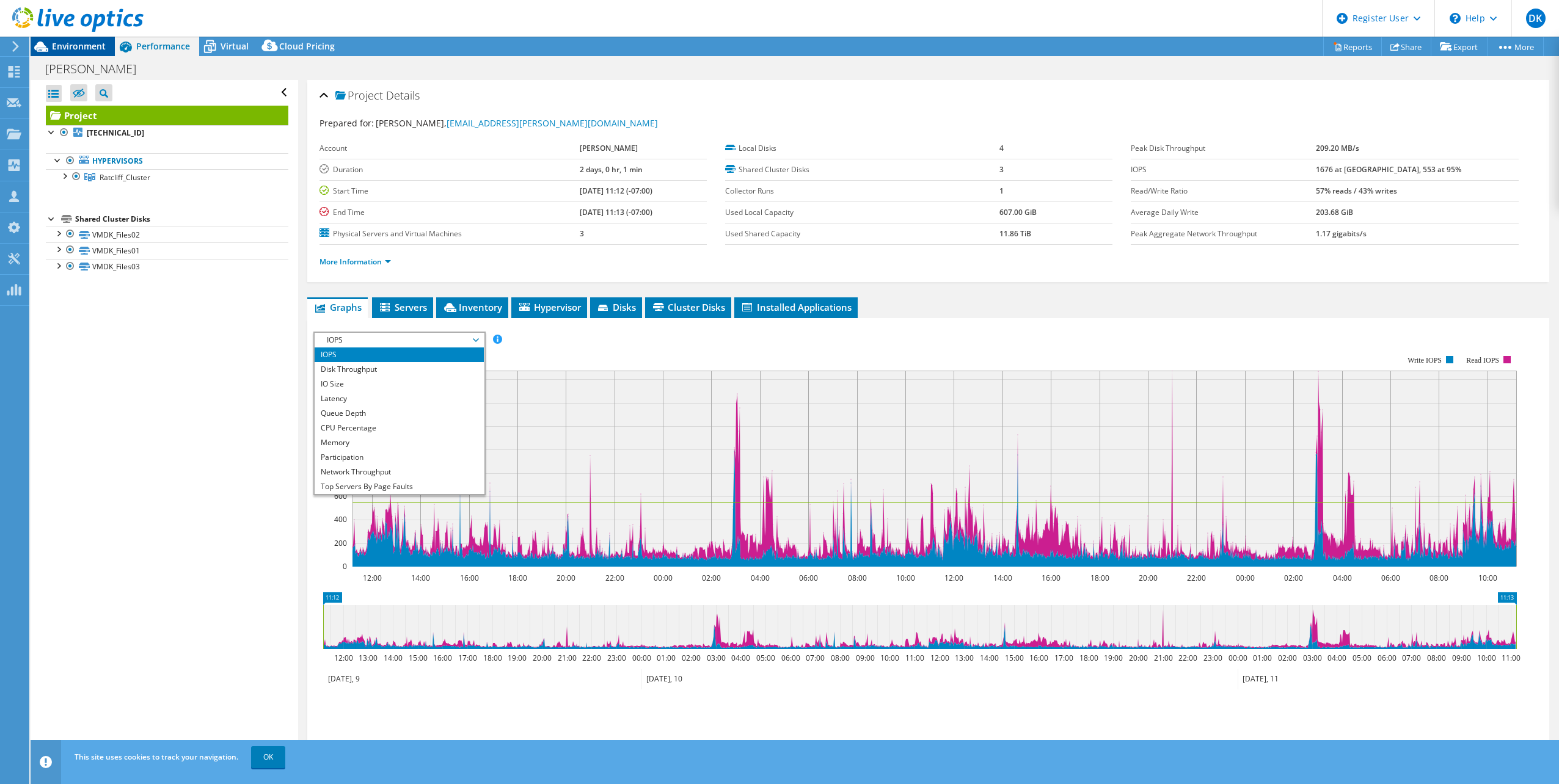
click at [81, 46] on span "Environment" at bounding box center [78, 46] width 54 height 12
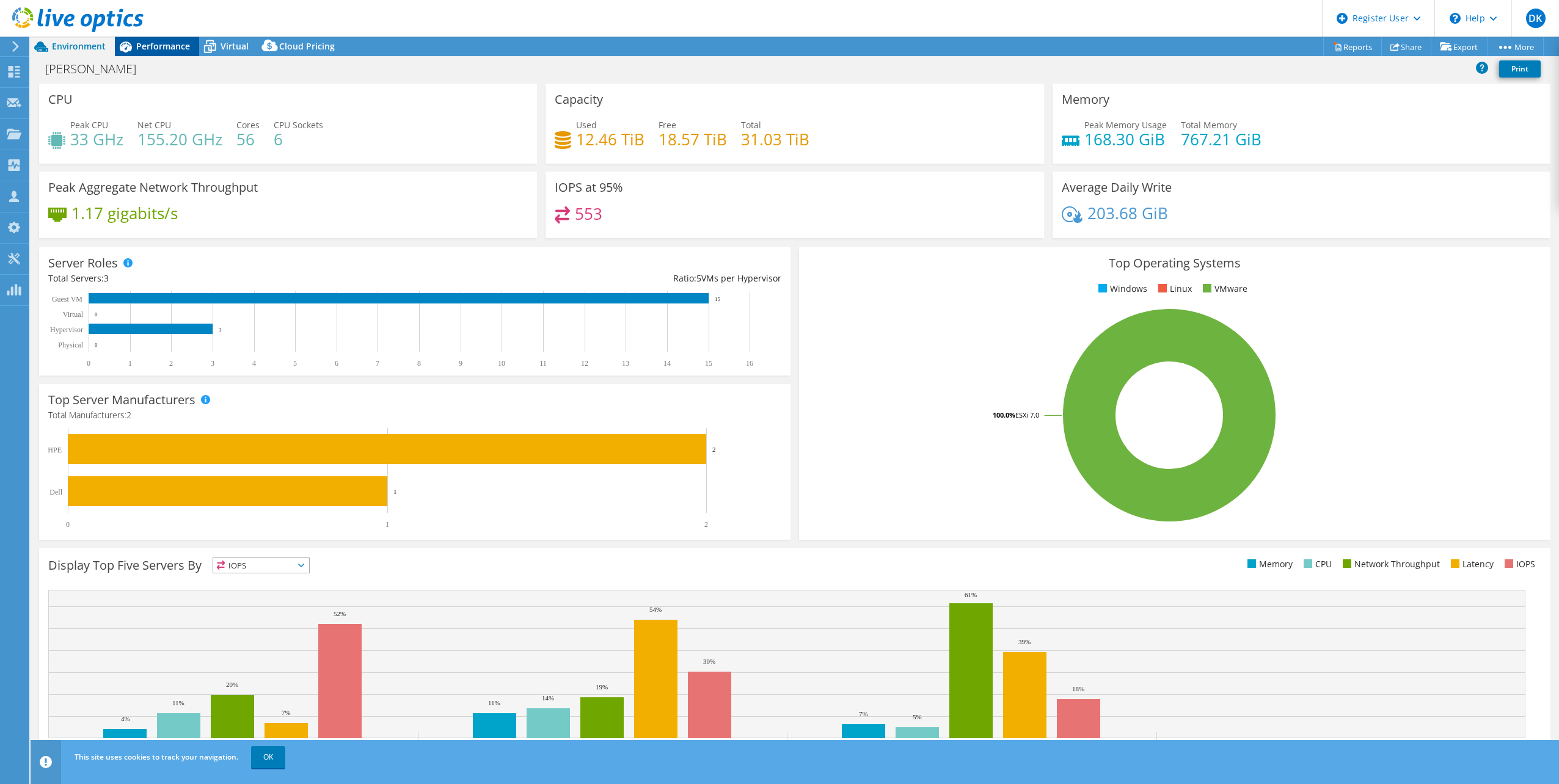
click at [170, 42] on span "Performance" at bounding box center [163, 46] width 54 height 12
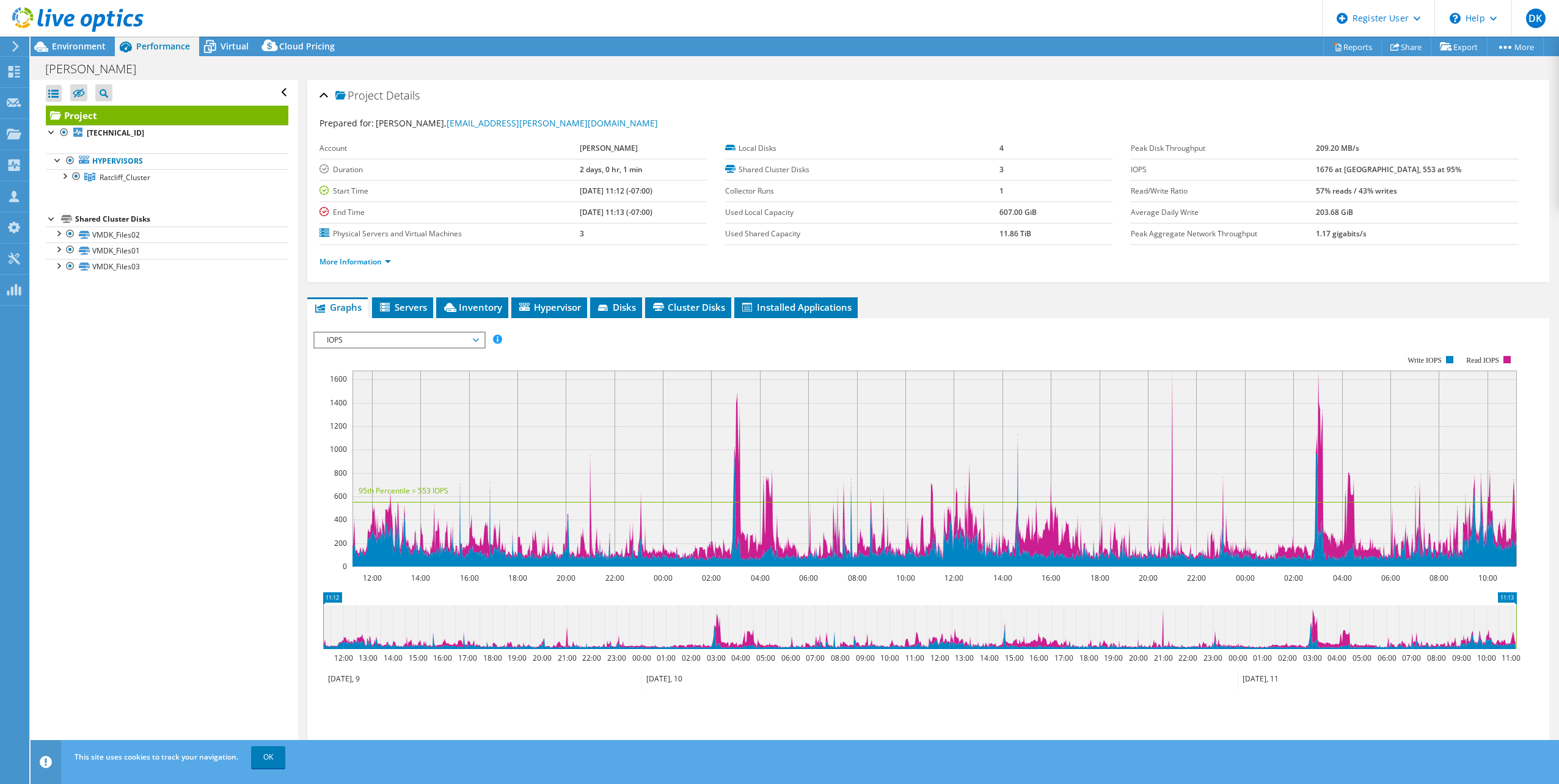
click at [393, 343] on span "IOPS" at bounding box center [399, 340] width 157 height 14
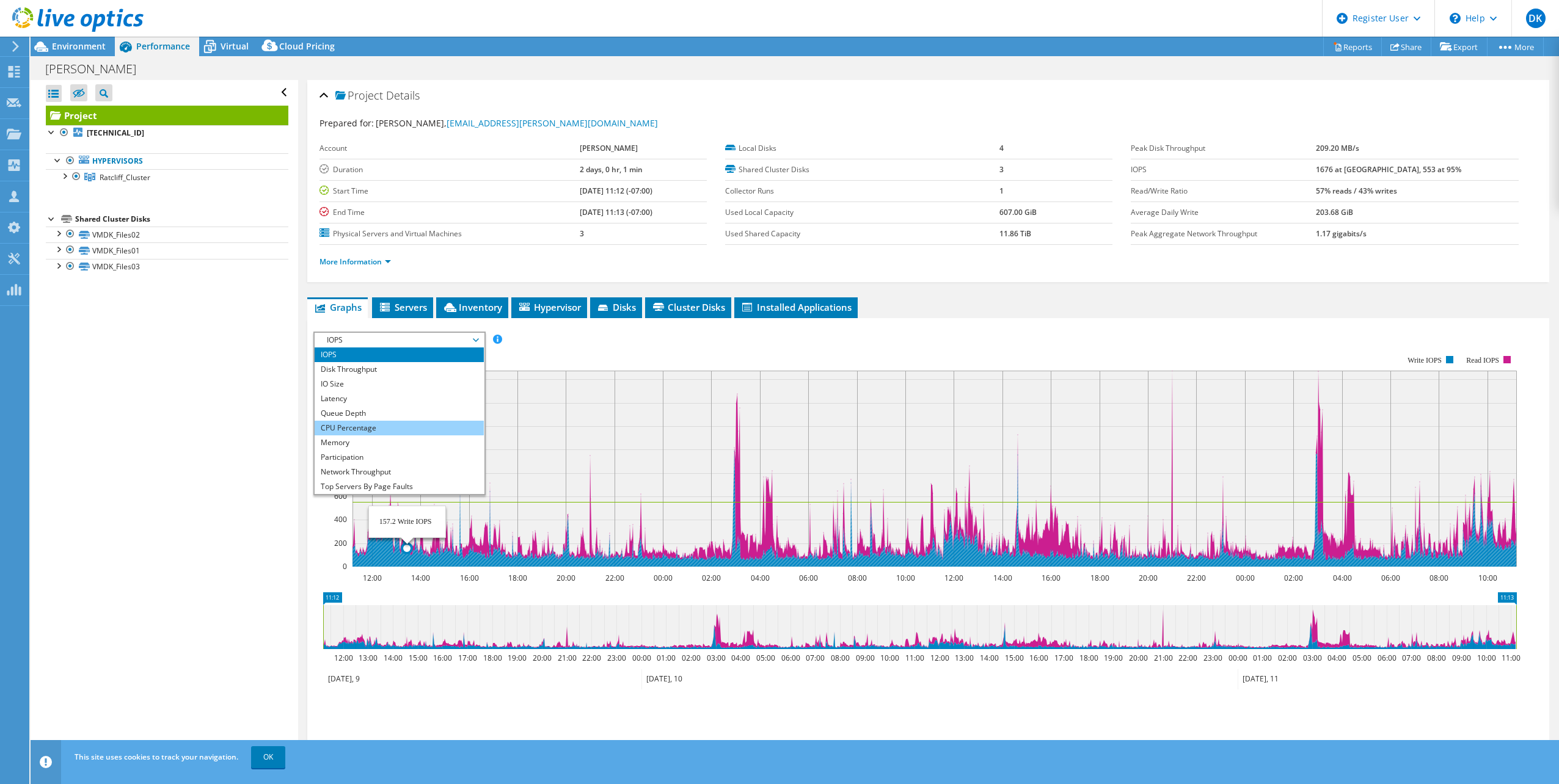
click at [358, 429] on li "CPU Percentage" at bounding box center [399, 428] width 169 height 14
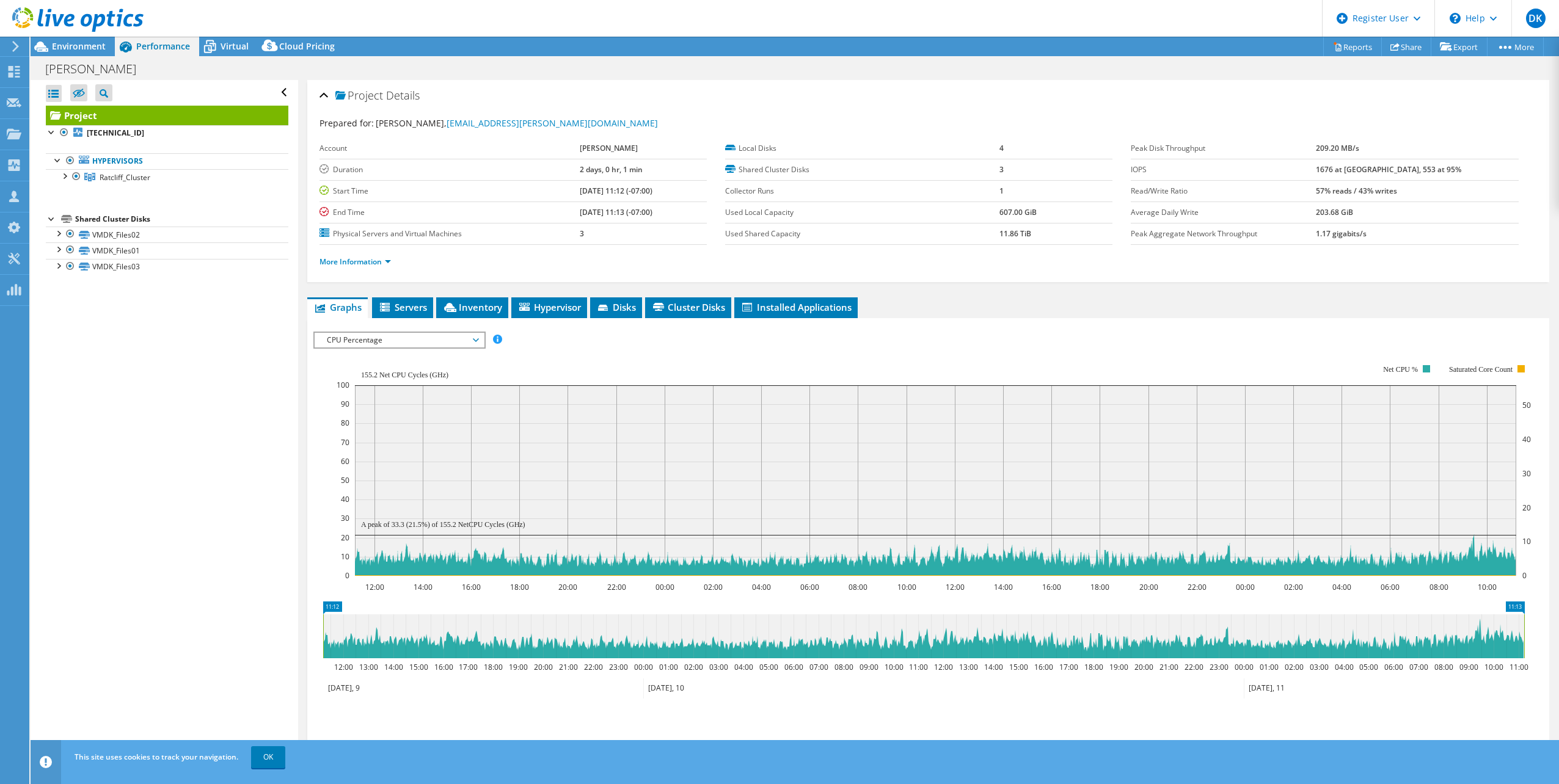
click at [416, 340] on span "CPU Percentage" at bounding box center [399, 340] width 157 height 14
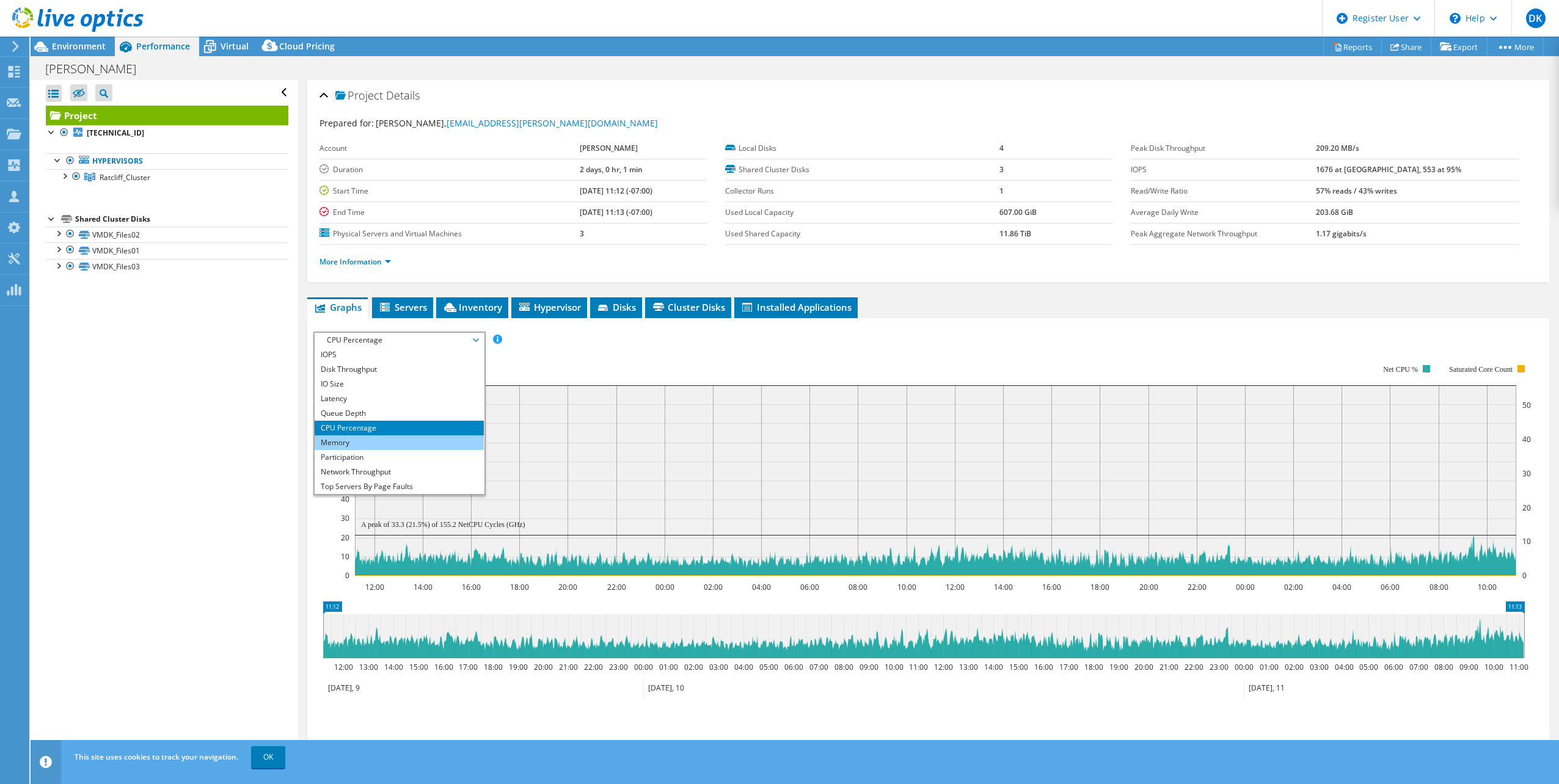
click at [370, 440] on li "Memory" at bounding box center [399, 442] width 169 height 14
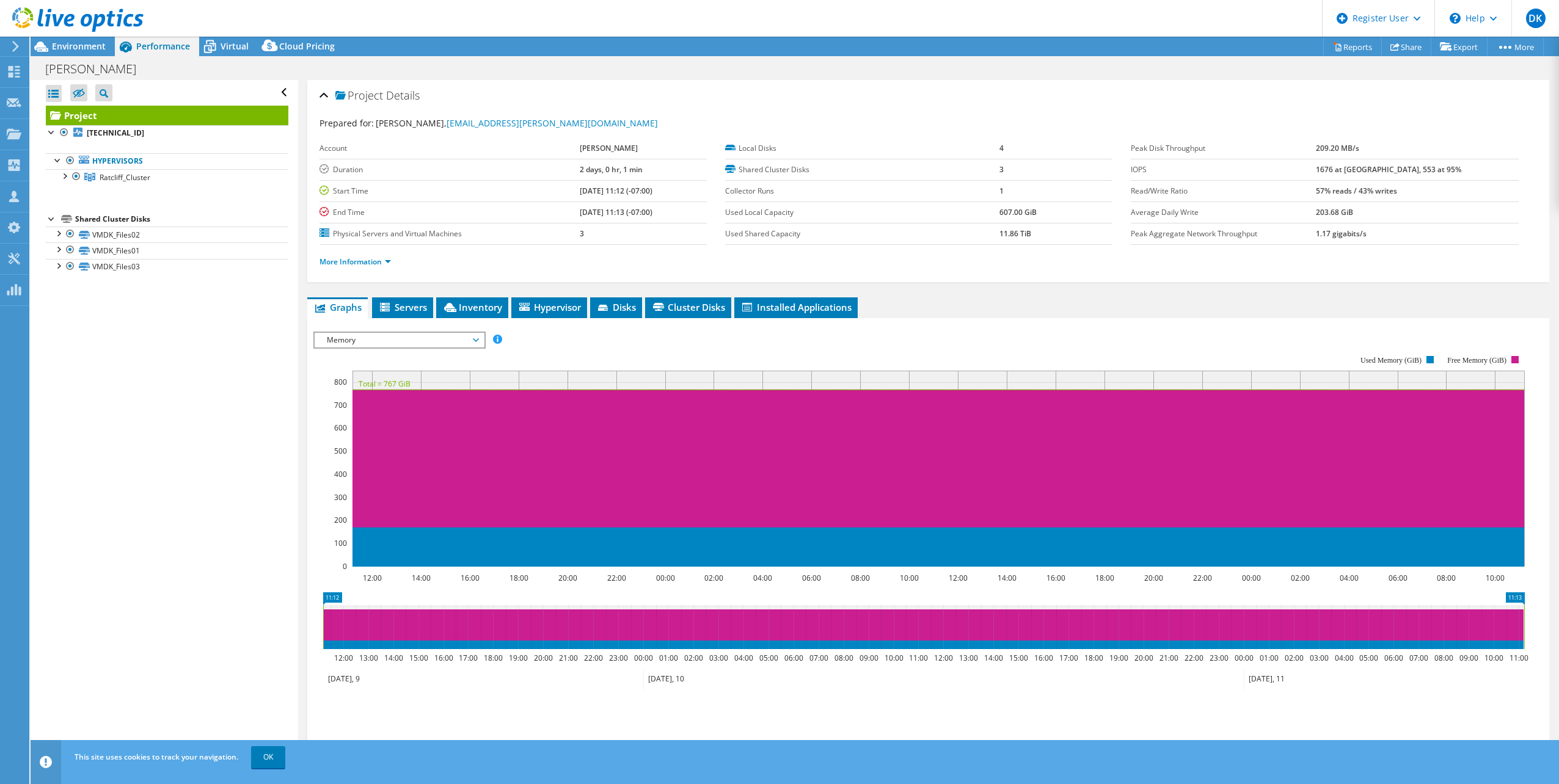
click at [405, 338] on span "Memory" at bounding box center [399, 340] width 157 height 14
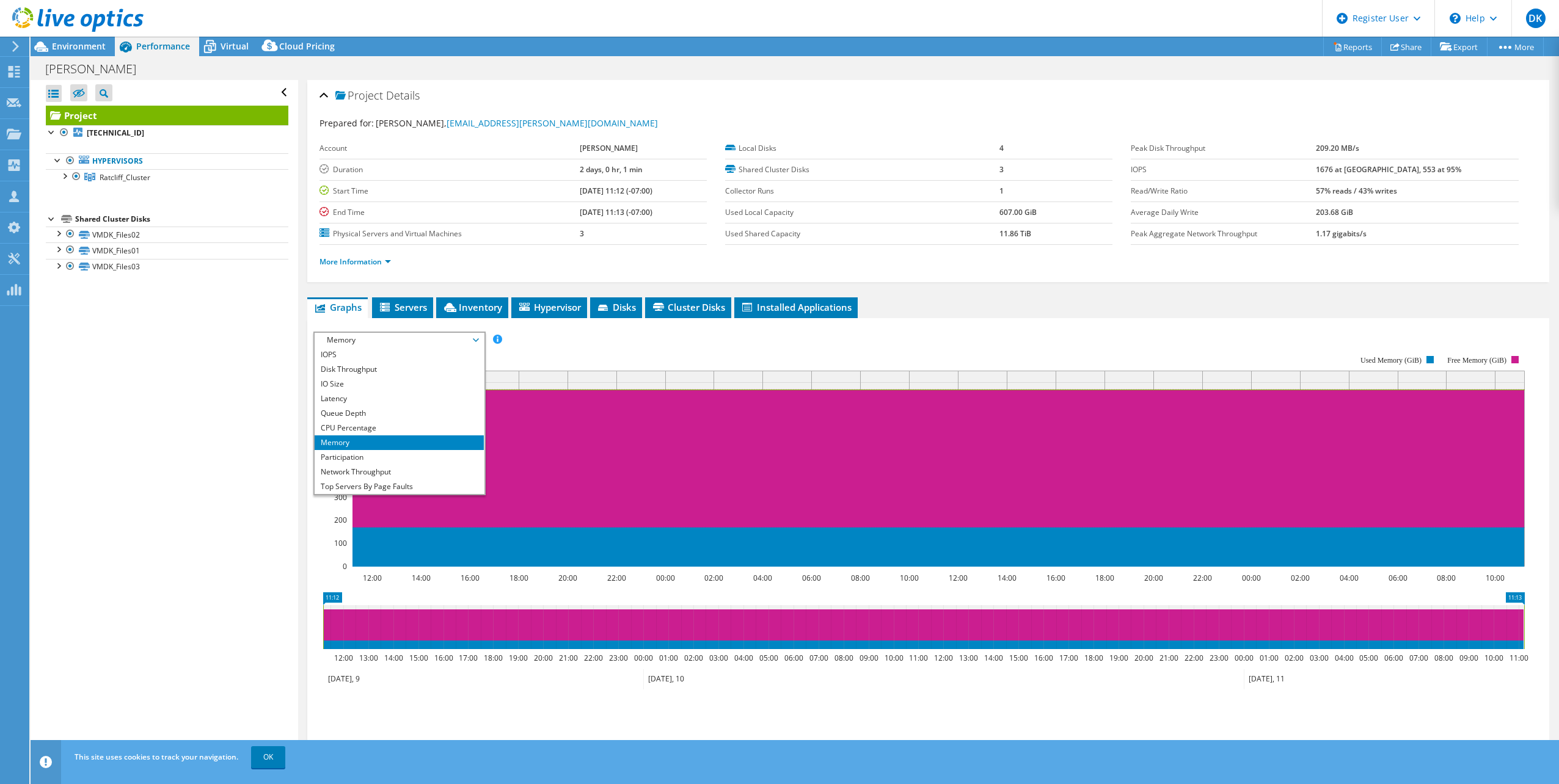
click at [588, 356] on rect at bounding box center [919, 461] width 1212 height 244
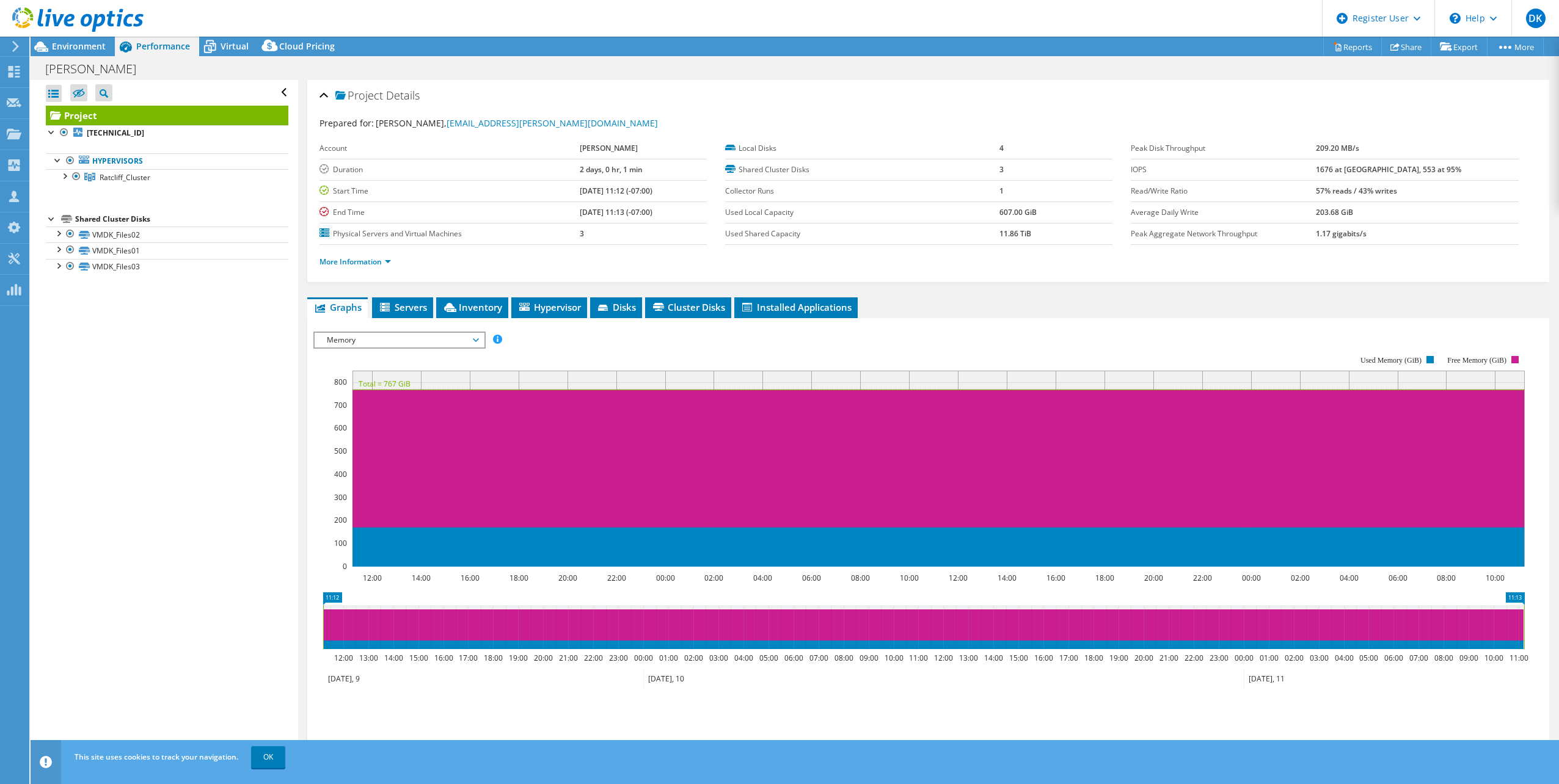
click at [62, 39] on div at bounding box center [72, 20] width 143 height 41
click at [73, 40] on div at bounding box center [72, 20] width 143 height 41
click at [74, 46] on span "Environment" at bounding box center [78, 46] width 54 height 12
